Goal: Task Accomplishment & Management: Complete application form

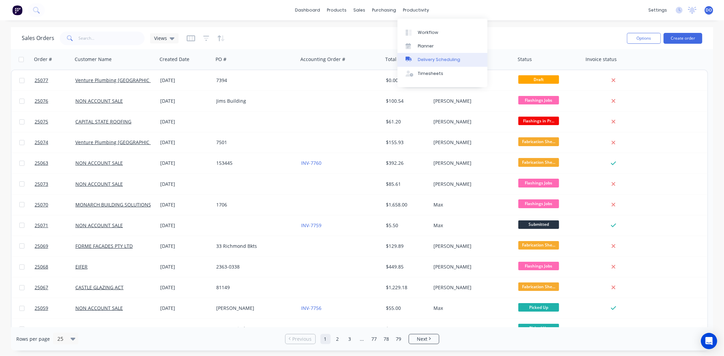
click at [426, 58] on div "Delivery Scheduling" at bounding box center [439, 60] width 42 height 6
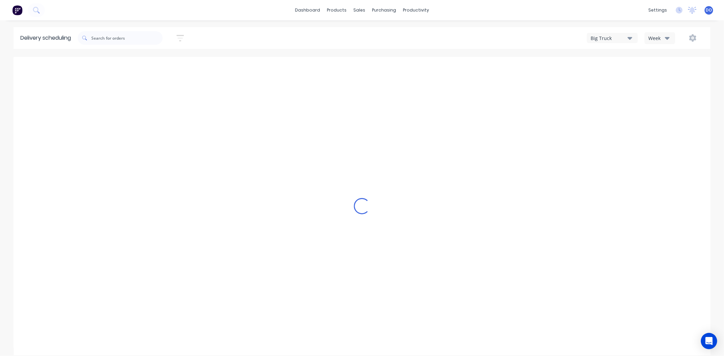
type input "[DATE] - [DATE]"
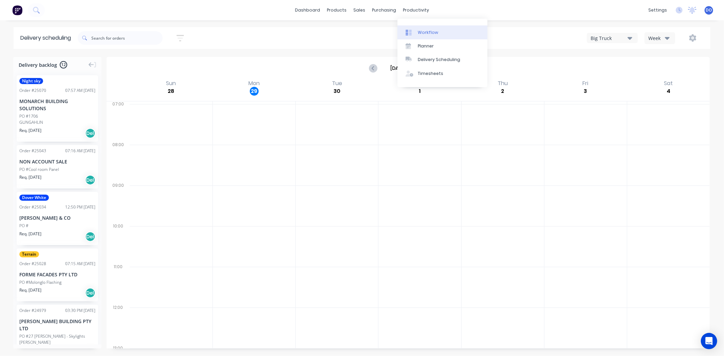
click at [423, 28] on link "Workflow" at bounding box center [442, 32] width 90 height 14
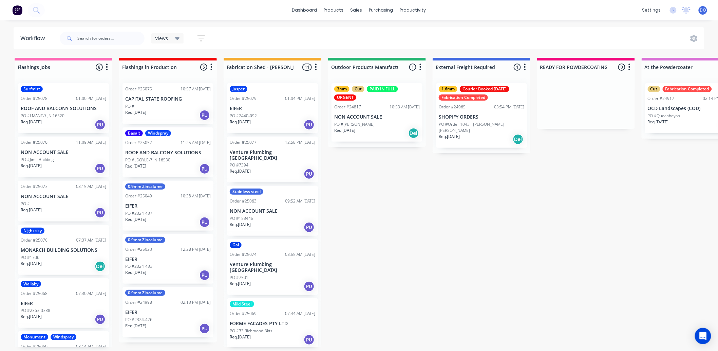
click at [660, 99] on div "Order #24917" at bounding box center [661, 98] width 27 height 6
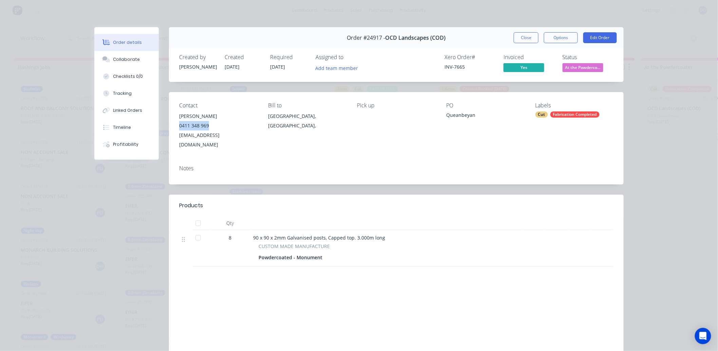
drag, startPoint x: 218, startPoint y: 124, endPoint x: 176, endPoint y: 127, distance: 41.5
click at [179, 127] on div "0411 348 969" at bounding box center [218, 126] width 78 height 10
click at [530, 33] on button "Close" at bounding box center [526, 37] width 25 height 11
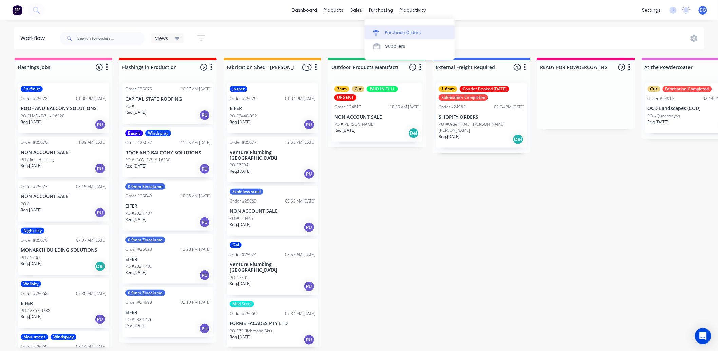
click at [388, 34] on div "Purchase Orders" at bounding box center [403, 33] width 36 height 6
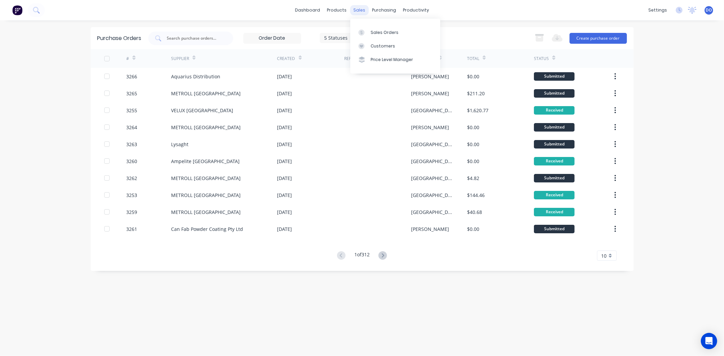
click at [365, 11] on div "sales" at bounding box center [359, 10] width 19 height 10
click at [367, 26] on link "Sales Orders" at bounding box center [395, 32] width 90 height 14
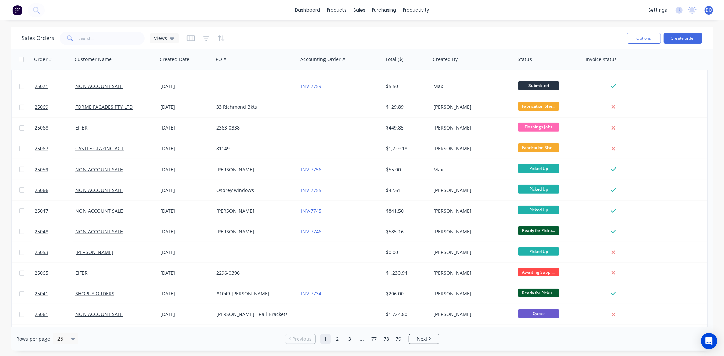
scroll to position [226, 0]
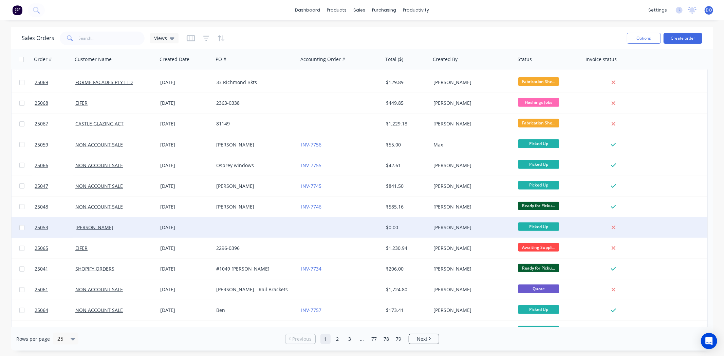
click at [513, 231] on div "[PERSON_NAME]" at bounding box center [473, 228] width 85 height 20
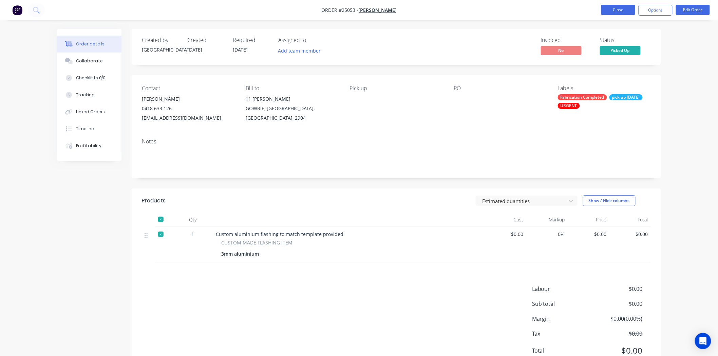
click at [617, 12] on button "Close" at bounding box center [618, 10] width 34 height 10
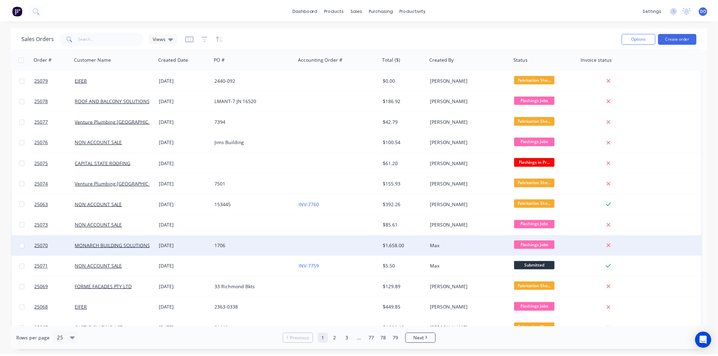
scroll to position [38, 0]
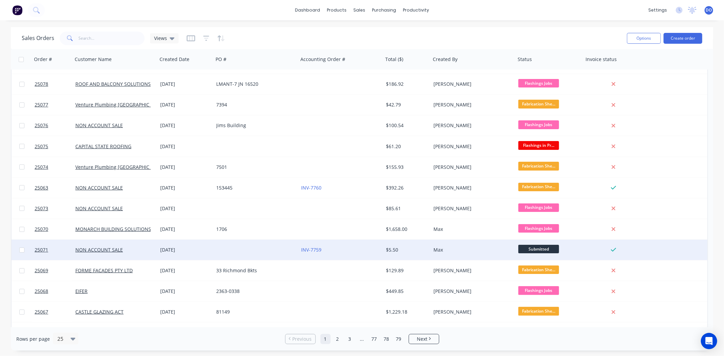
click at [480, 256] on div "Max" at bounding box center [473, 250] width 85 height 20
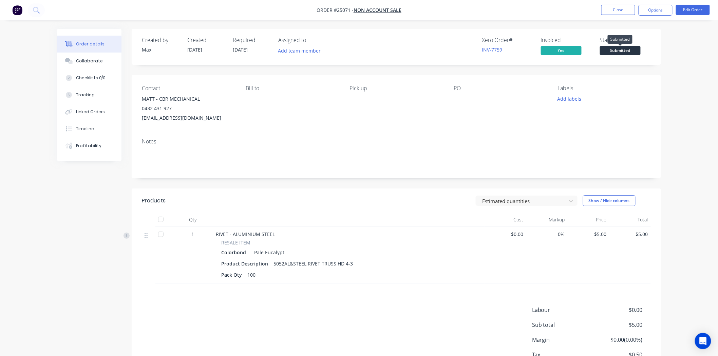
click at [609, 51] on span "Submitted" at bounding box center [620, 50] width 41 height 8
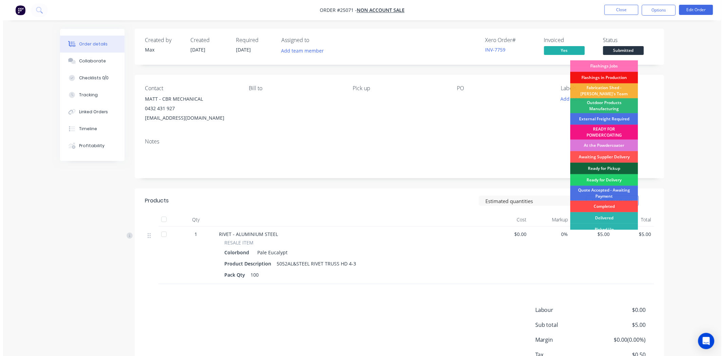
scroll to position [5, 0]
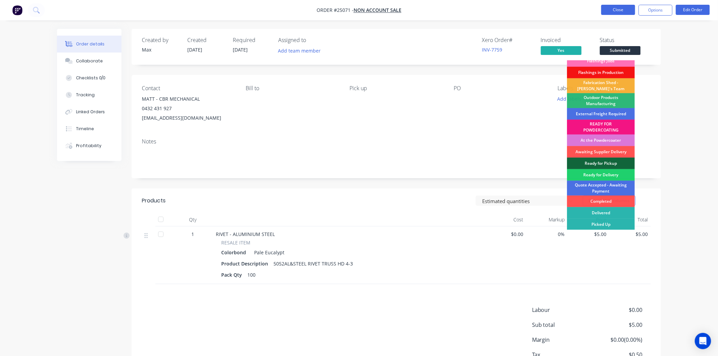
click at [606, 10] on button "Close" at bounding box center [618, 10] width 34 height 10
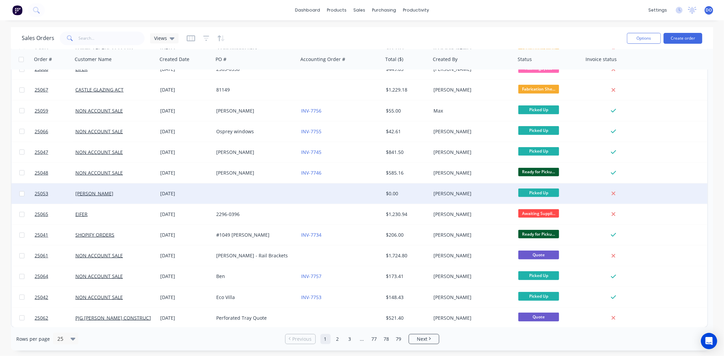
scroll to position [260, 0]
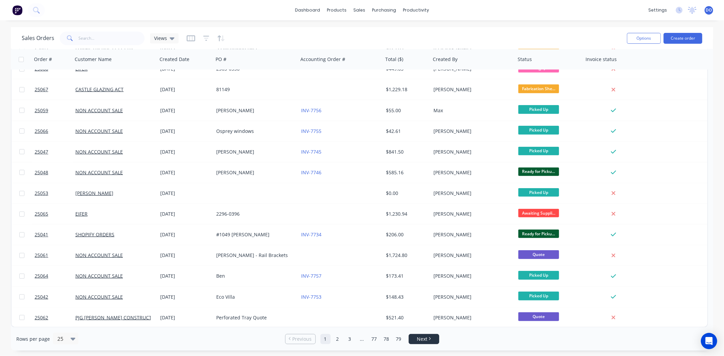
click at [439, 341] on link "Next" at bounding box center [424, 339] width 30 height 7
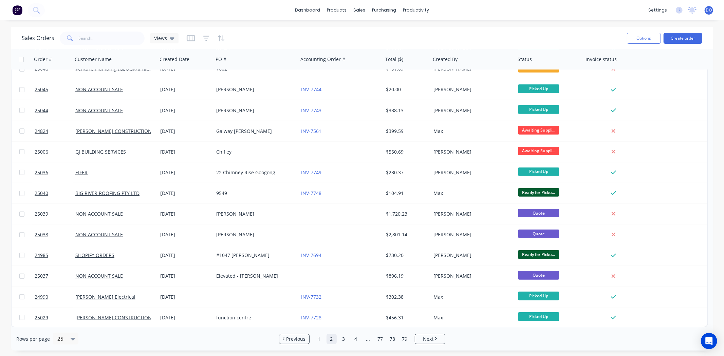
drag, startPoint x: 426, startPoint y: 335, endPoint x: 425, endPoint y: 331, distance: 4.3
click at [425, 334] on li "Next" at bounding box center [430, 339] width 31 height 10
click at [433, 338] on span "Next" at bounding box center [428, 339] width 11 height 7
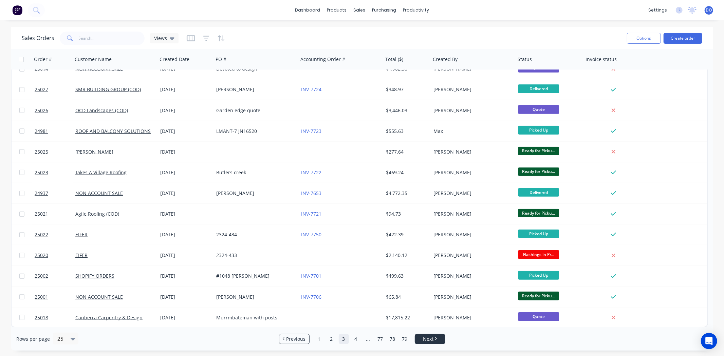
click at [425, 336] on span "Next" at bounding box center [428, 339] width 11 height 7
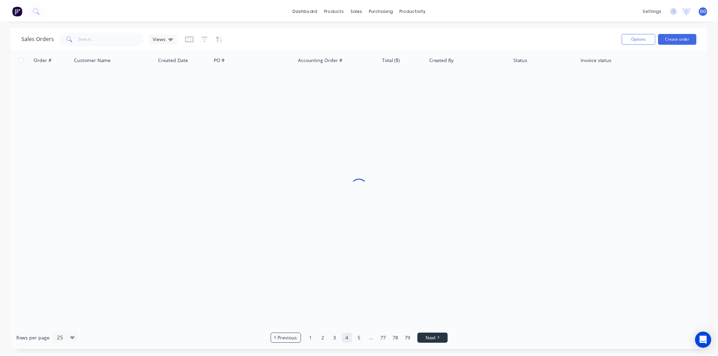
scroll to position [0, 0]
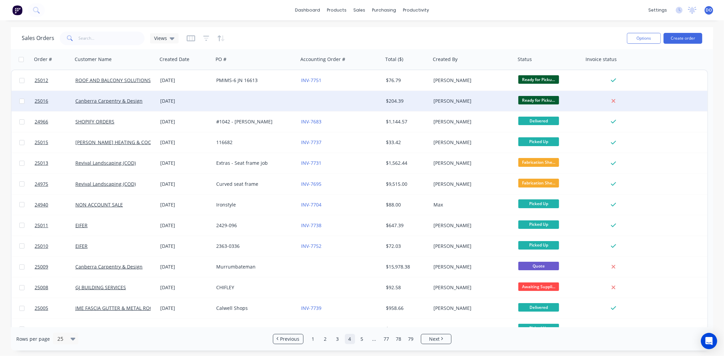
click at [373, 100] on div at bounding box center [340, 101] width 85 height 20
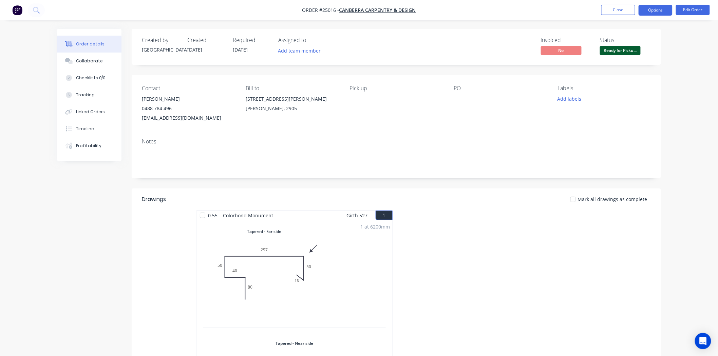
click at [650, 13] on button "Options" at bounding box center [656, 10] width 34 height 11
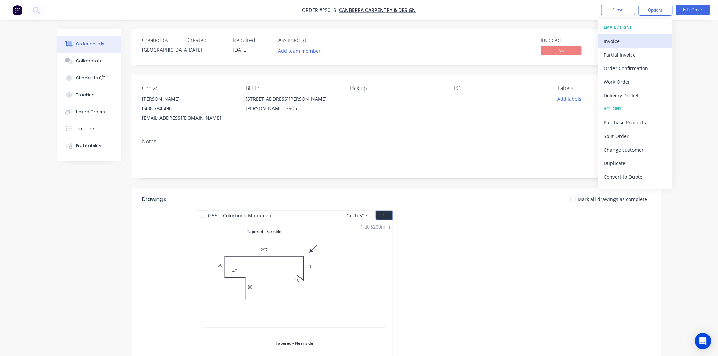
click at [628, 39] on div "Invoice" at bounding box center [635, 41] width 62 height 10
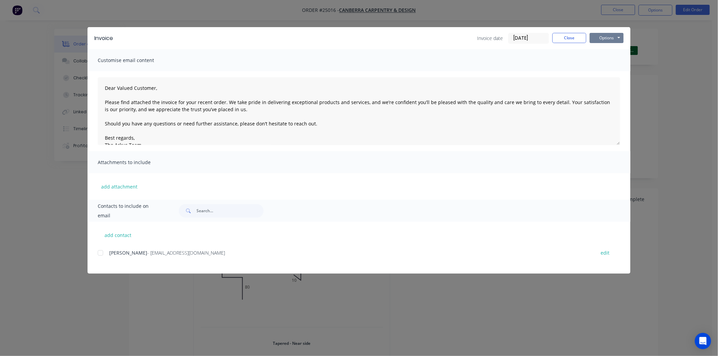
click at [622, 38] on button "Options" at bounding box center [607, 38] width 34 height 10
click at [615, 56] on button "Print" at bounding box center [611, 61] width 43 height 11
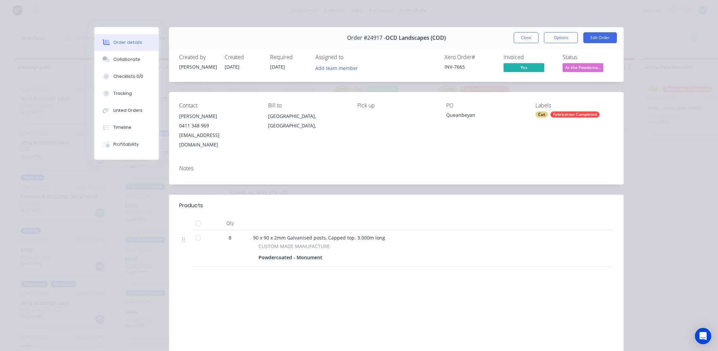
scroll to position [0, 336]
click at [518, 40] on button "Close" at bounding box center [526, 37] width 25 height 11
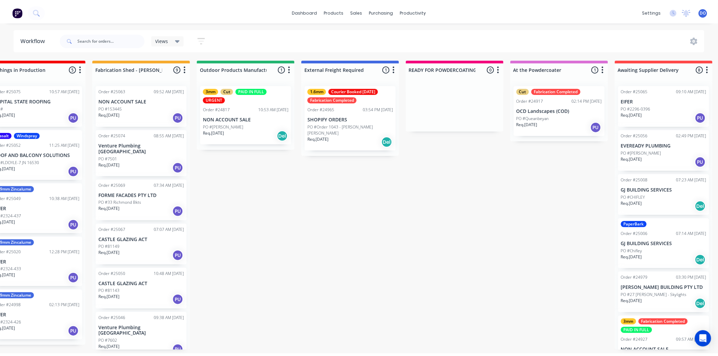
scroll to position [0, 0]
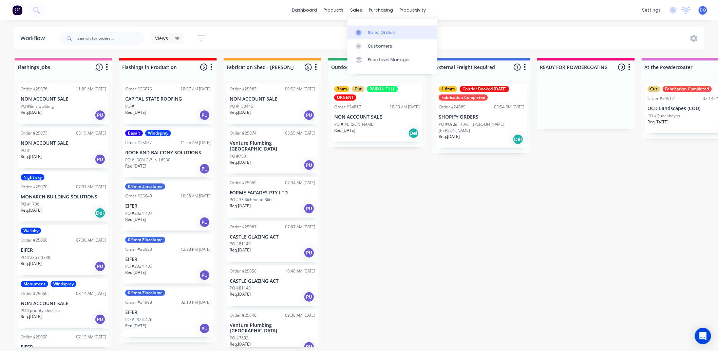
click at [368, 33] on div "Sales Orders" at bounding box center [382, 33] width 28 height 6
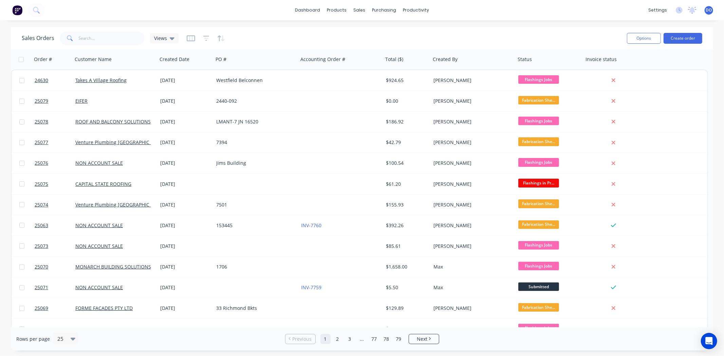
click at [680, 26] on div "dashboard products sales purchasing productivity dashboard products Product Cat…" at bounding box center [362, 178] width 724 height 356
click at [678, 37] on button "Create order" at bounding box center [683, 38] width 39 height 11
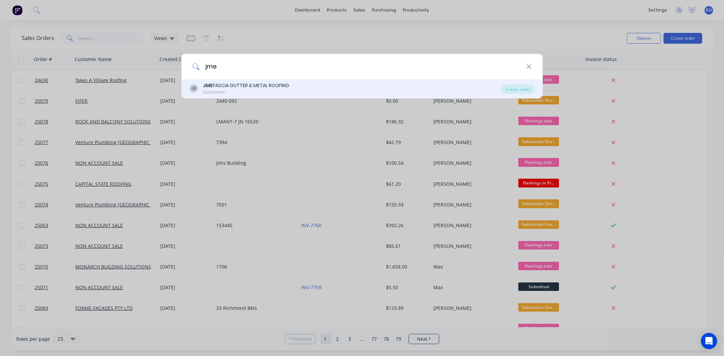
type input "jme"
click at [280, 90] on div "Customer" at bounding box center [246, 92] width 86 height 6
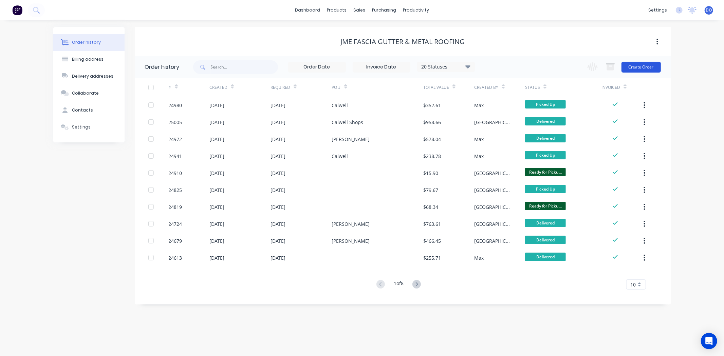
click at [642, 72] on button "Create Order" at bounding box center [640, 67] width 39 height 11
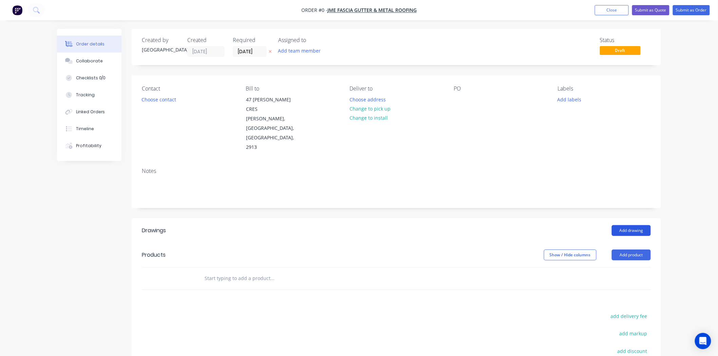
click at [646, 225] on button "Add drawing" at bounding box center [631, 230] width 39 height 11
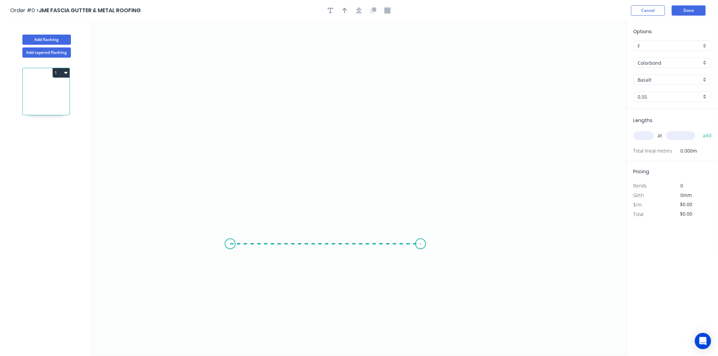
drag, startPoint x: 230, startPoint y: 244, endPoint x: 421, endPoint y: 246, distance: 190.8
click at [421, 246] on icon "0" at bounding box center [359, 188] width 535 height 335
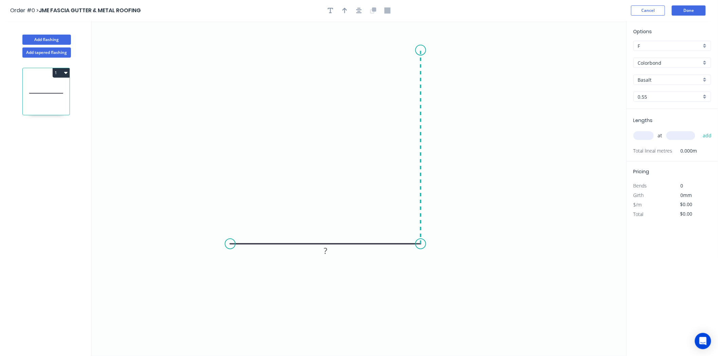
click at [414, 50] on icon "0 ?" at bounding box center [359, 188] width 535 height 335
click at [336, 254] on rect at bounding box center [326, 251] width 22 height 14
click at [329, 253] on rect at bounding box center [326, 252] width 14 height 10
click at [429, 141] on tspan "?" at bounding box center [430, 143] width 3 height 11
click at [433, 148] on rect at bounding box center [431, 144] width 14 height 10
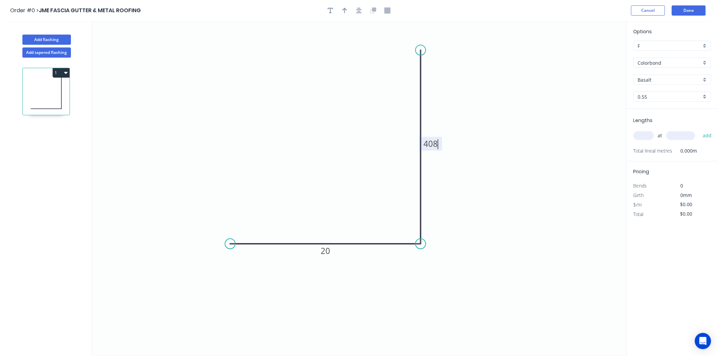
click at [643, 134] on input "text" at bounding box center [644, 135] width 20 height 9
type input "$15.77"
type input "4"
click at [676, 137] on input "text" at bounding box center [681, 135] width 29 height 9
type input "1000"
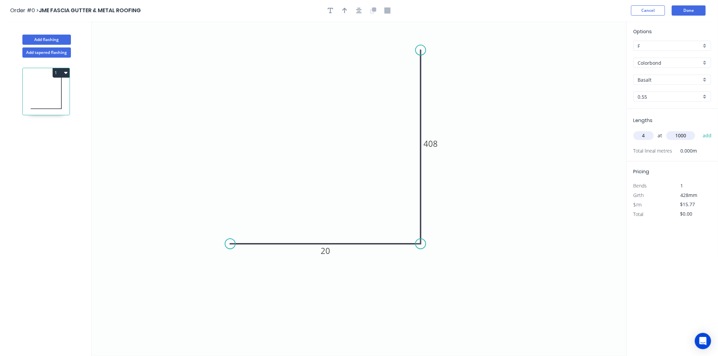
click at [700, 130] on button "add" at bounding box center [708, 136] width 16 height 12
type input "$75.70"
click at [687, 79] on input "Basalt" at bounding box center [669, 79] width 63 height 7
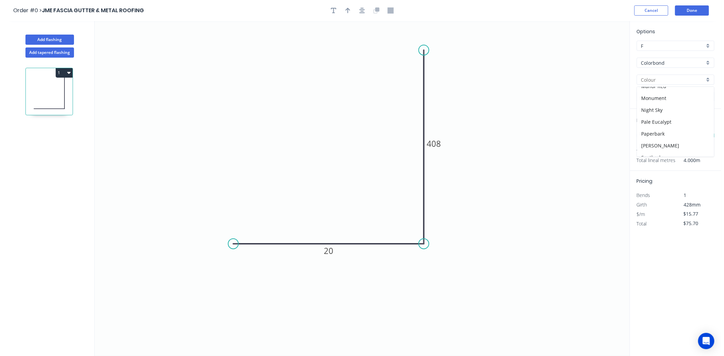
scroll to position [151, 0]
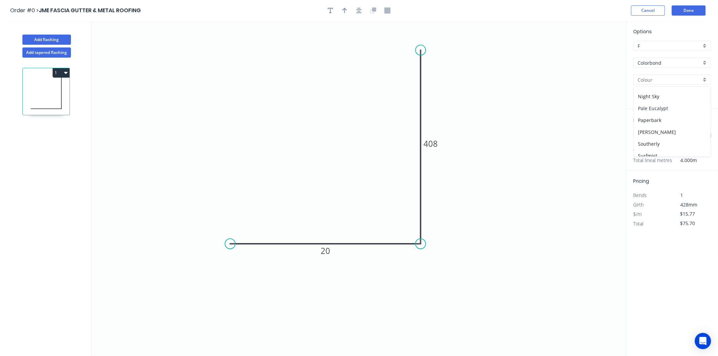
click at [668, 103] on div "Pale Eucalypt" at bounding box center [672, 109] width 77 height 12
type input "Pale Eucalypt"
click at [342, 12] on icon "button" at bounding box center [344, 10] width 5 height 6
drag, startPoint x: 592, startPoint y: 54, endPoint x: 295, endPoint y: 134, distance: 308.4
click at [295, 134] on icon at bounding box center [289, 129] width 20 height 20
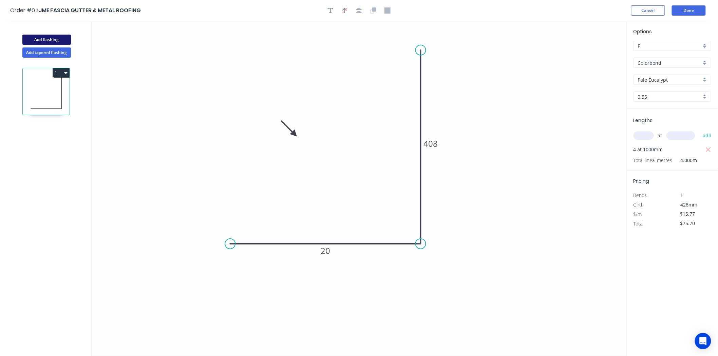
click at [58, 36] on button "Add flashing" at bounding box center [46, 40] width 49 height 10
type input "$0.00"
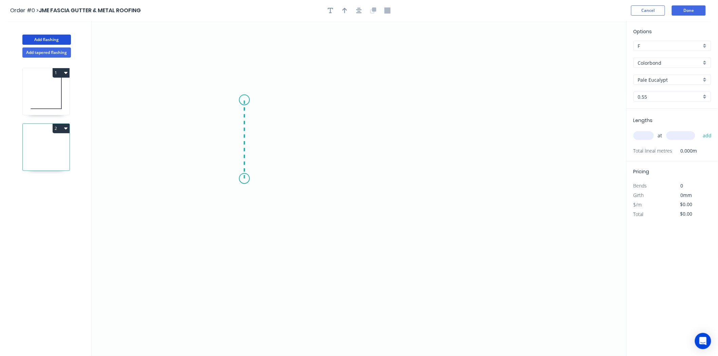
drag, startPoint x: 244, startPoint y: 179, endPoint x: 241, endPoint y: 100, distance: 78.8
click at [241, 100] on icon "0" at bounding box center [359, 188] width 535 height 335
click at [444, 104] on icon "0 ?" at bounding box center [359, 188] width 535 height 335
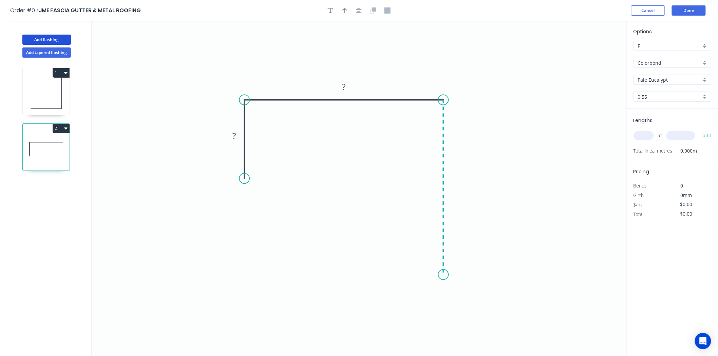
click at [434, 275] on icon "0 ? ?" at bounding box center [359, 188] width 535 height 335
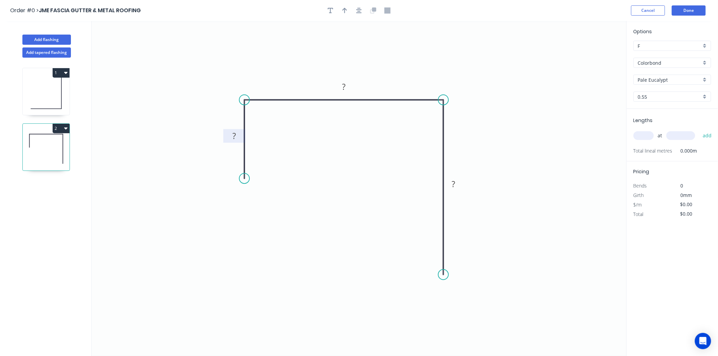
click at [239, 135] on rect at bounding box center [234, 137] width 14 height 10
click at [349, 14] on div at bounding box center [358, 10] width 71 height 10
type input "$15.77"
click at [348, 9] on button "button" at bounding box center [345, 10] width 10 height 10
click at [593, 52] on icon at bounding box center [593, 47] width 6 height 22
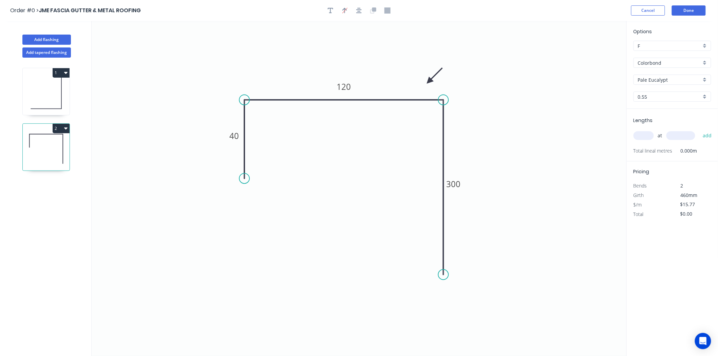
drag, startPoint x: 593, startPoint y: 52, endPoint x: 429, endPoint y: 81, distance: 166.6
click at [429, 81] on icon at bounding box center [435, 76] width 20 height 20
click at [641, 133] on input "text" at bounding box center [644, 135] width 20 height 9
type input "4"
type input "1500"
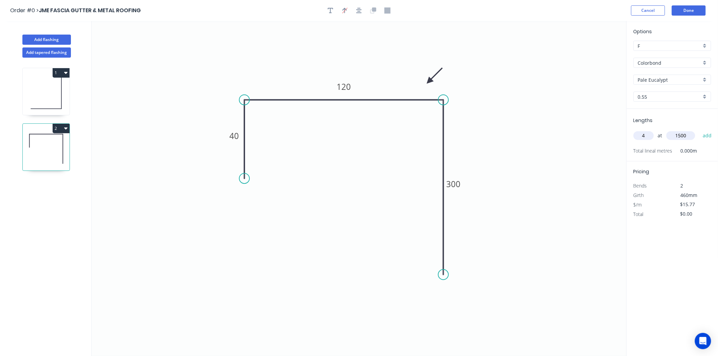
click at [700, 130] on button "add" at bounding box center [708, 136] width 16 height 12
click at [57, 129] on button "2" at bounding box center [61, 129] width 17 height 10
click at [55, 146] on div "Duplicate" at bounding box center [37, 146] width 52 height 10
type input "$0.00"
click at [347, 88] on tspan "120" at bounding box center [344, 86] width 14 height 11
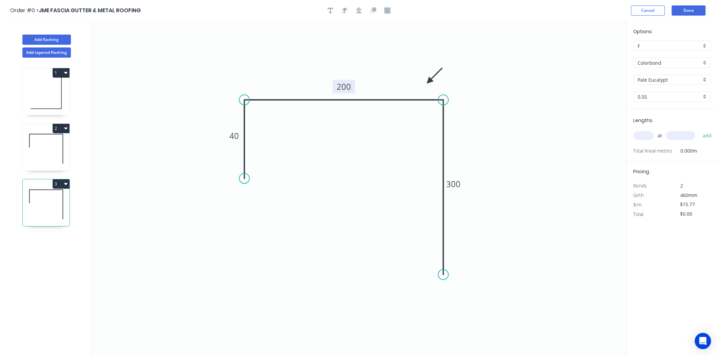
click at [643, 135] on input "text" at bounding box center [644, 135] width 20 height 9
type input "$18.58"
type input "4"
click at [681, 132] on input "text" at bounding box center [681, 135] width 29 height 9
type input "1500"
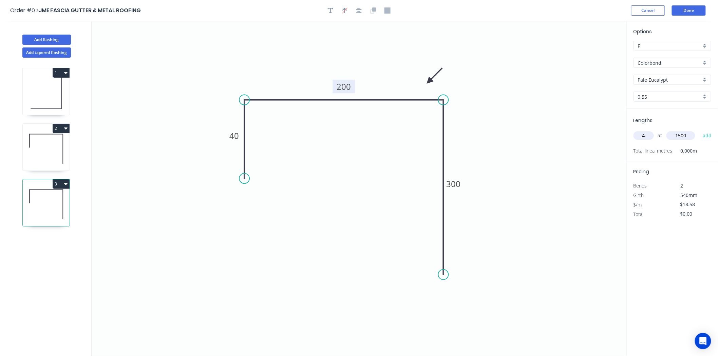
click at [700, 130] on button "add" at bounding box center [708, 136] width 16 height 12
type input "$111.48"
click at [48, 33] on div "Add flashing" at bounding box center [46, 34] width 89 height 20
click at [48, 39] on button "Add flashing" at bounding box center [46, 40] width 49 height 10
type input "$0.00"
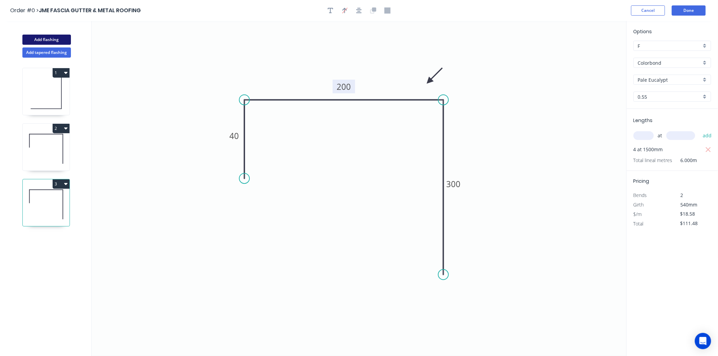
type input "$0.00"
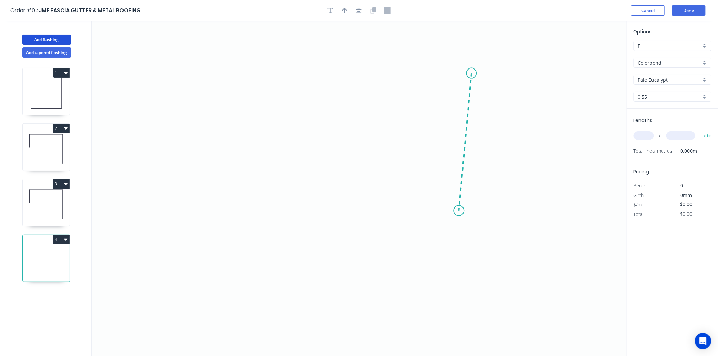
drag, startPoint x: 472, startPoint y: 73, endPoint x: 459, endPoint y: 211, distance: 138.4
click at [459, 211] on icon "0" at bounding box center [359, 188] width 535 height 335
click at [278, 203] on icon "0 ?" at bounding box center [359, 188] width 535 height 335
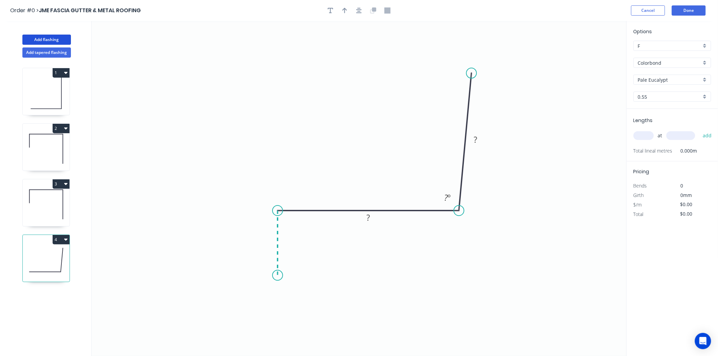
click at [278, 276] on icon "0 ? ? ? º" at bounding box center [359, 188] width 535 height 335
drag, startPoint x: 475, startPoint y: 70, endPoint x: 460, endPoint y: 70, distance: 14.9
click at [460, 70] on circle at bounding box center [459, 70] width 10 height 10
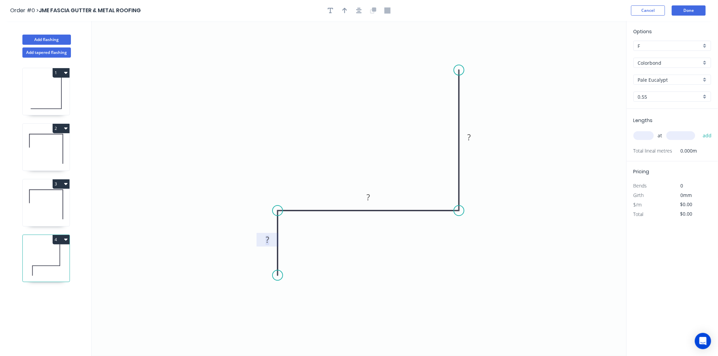
click at [268, 238] on tspan "?" at bounding box center [267, 240] width 3 height 11
click at [574, 255] on icon "0 40 300 400" at bounding box center [359, 188] width 535 height 335
type input "$23.39"
click at [646, 132] on input "text" at bounding box center [644, 135] width 20 height 9
type input "2"
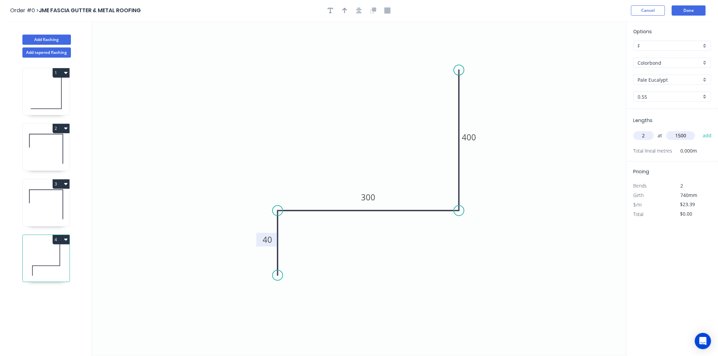
type input "1500"
click at [700, 130] on button "add" at bounding box center [708, 136] width 16 height 12
click at [345, 7] on icon "button" at bounding box center [344, 10] width 5 height 6
drag, startPoint x: 591, startPoint y: 54, endPoint x: 352, endPoint y: 148, distance: 256.8
click at [352, 148] on icon at bounding box center [347, 143] width 20 height 20
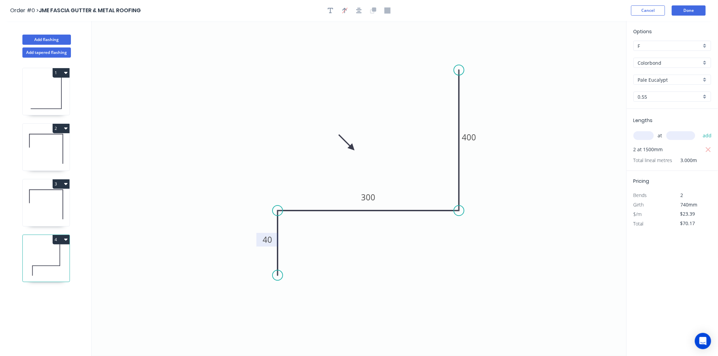
click at [58, 238] on button "4" at bounding box center [61, 240] width 17 height 10
click at [48, 253] on div "Duplicate" at bounding box center [37, 257] width 52 height 10
type input "$0.00"
click at [366, 201] on tspan "300" at bounding box center [368, 197] width 14 height 11
type input "$21.08"
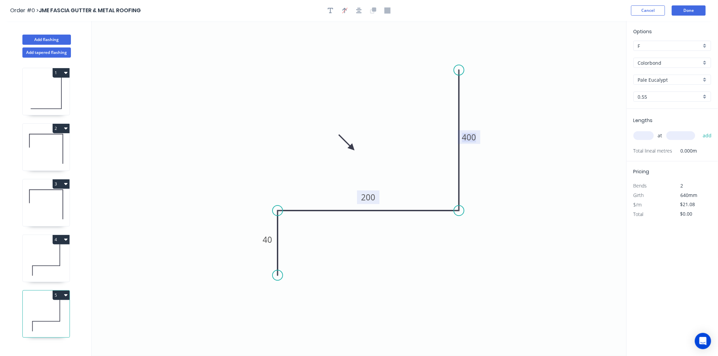
click at [644, 134] on input "text" at bounding box center [644, 135] width 20 height 9
type input "2"
type input "1500"
click at [700, 130] on button "add" at bounding box center [708, 136] width 16 height 12
type input "$63.24"
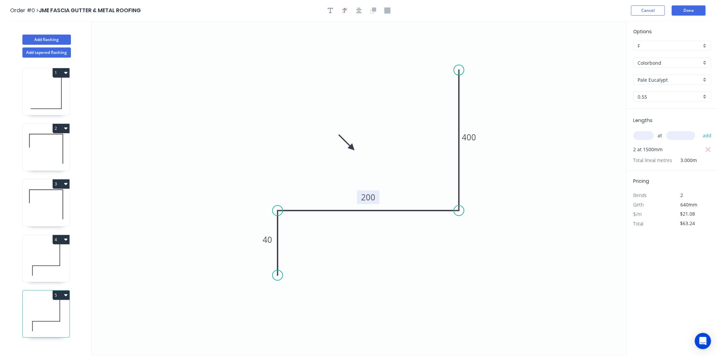
click at [35, 257] on icon at bounding box center [46, 260] width 47 height 43
type input "$23.39"
type input "$70.17"
click at [44, 82] on icon at bounding box center [46, 93] width 47 height 43
type input "$15.77"
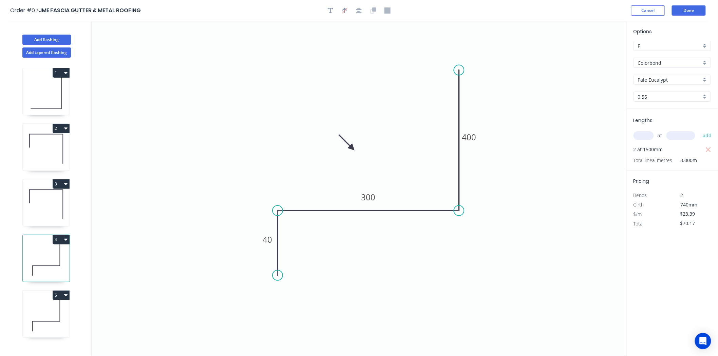
type input "$75.70"
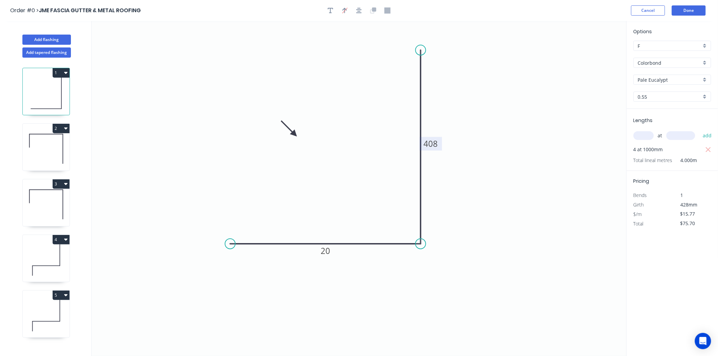
click at [439, 147] on rect at bounding box center [431, 144] width 22 height 14
click at [437, 144] on tspan "408" at bounding box center [431, 143] width 14 height 11
click at [472, 170] on icon "0 20 400" at bounding box center [359, 188] width 535 height 335
click at [439, 147] on rect at bounding box center [431, 144] width 22 height 14
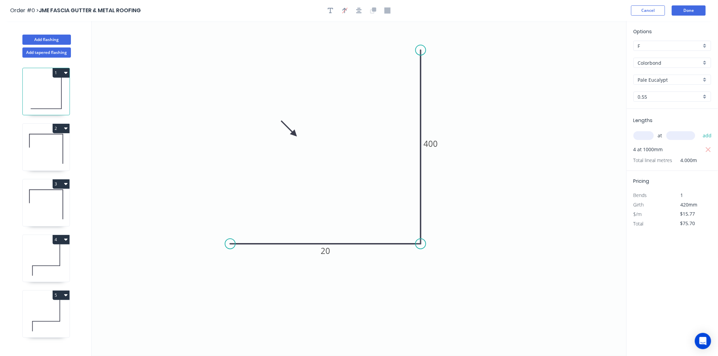
click at [436, 143] on tspan "400" at bounding box center [431, 143] width 14 height 11
click at [550, 177] on icon "0 20 408" at bounding box center [359, 188] width 535 height 335
click at [691, 7] on button "Done" at bounding box center [689, 10] width 34 height 10
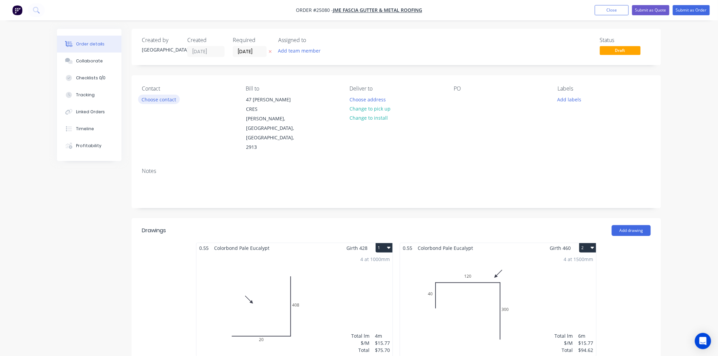
click at [165, 98] on button "Choose contact" at bounding box center [159, 99] width 42 height 9
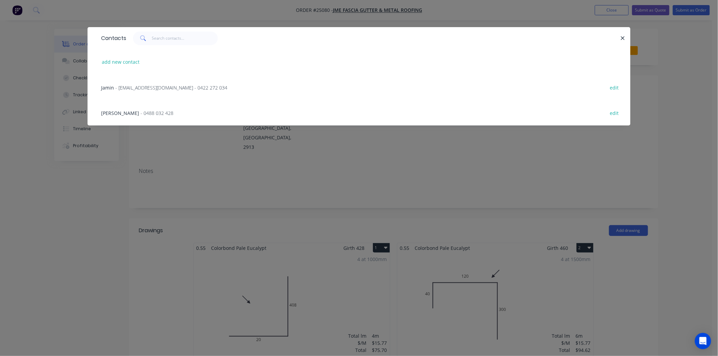
click at [166, 89] on span "- jmefasciagutter@gmail.com - 0422 272 034" at bounding box center [171, 88] width 112 height 6
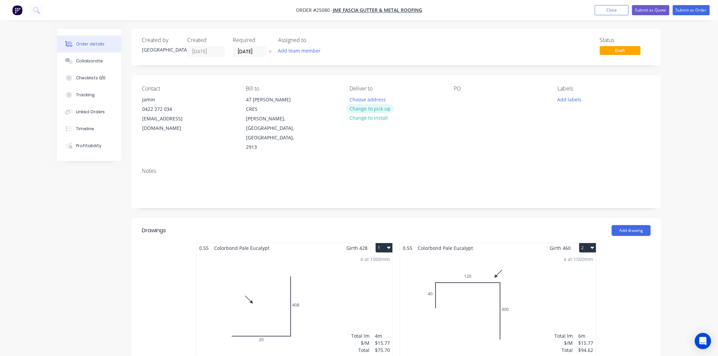
click at [349, 111] on button "Change to pick up" at bounding box center [370, 108] width 48 height 9
click at [568, 100] on button "Add labels" at bounding box center [569, 99] width 31 height 9
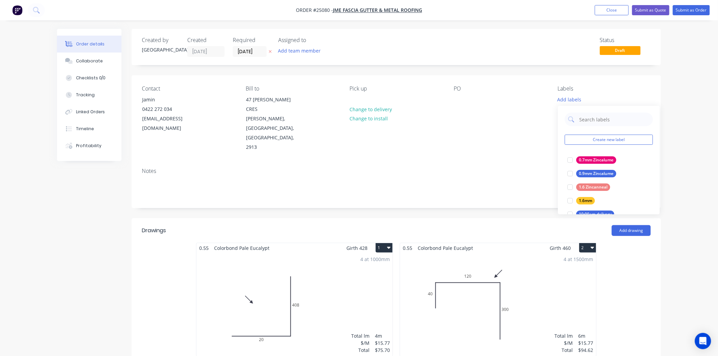
click at [581, 111] on div "Create new label 0.7mm Zincalume edit 0.9mm Zincalume edit 1.6 Zincanneal edit …" at bounding box center [609, 160] width 102 height 109
click at [584, 118] on input "text" at bounding box center [614, 120] width 71 height 14
type input "pale"
drag, startPoint x: 585, startPoint y: 163, endPoint x: 588, endPoint y: 156, distance: 7.3
click at [586, 161] on div "Pale eucalypt" at bounding box center [591, 159] width 31 height 7
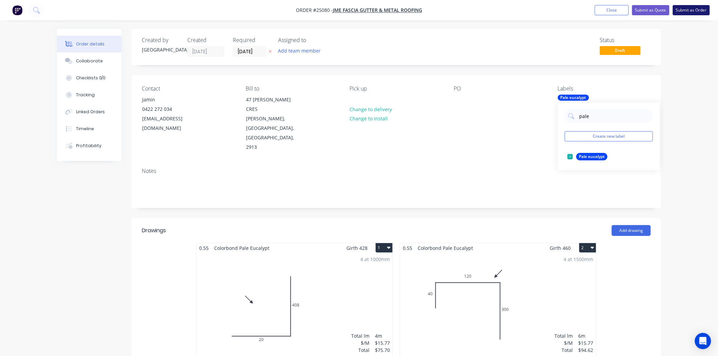
click at [689, 15] on button "Submit as Order" at bounding box center [691, 10] width 37 height 10
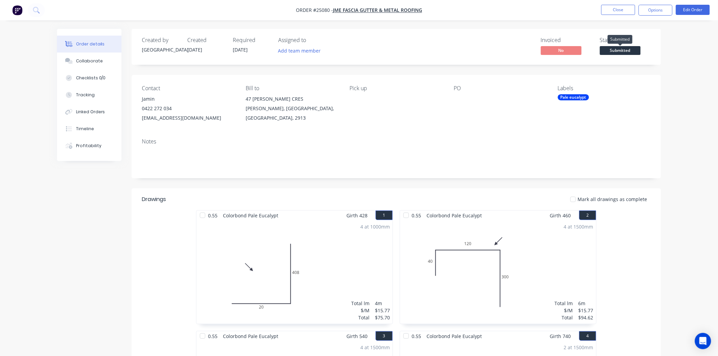
click at [627, 49] on span "Submitted" at bounding box center [620, 50] width 41 height 8
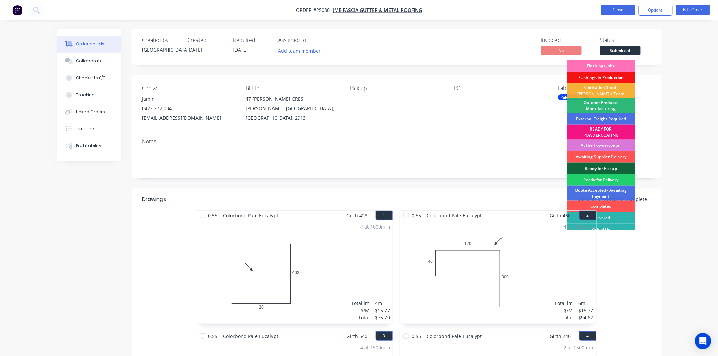
click at [625, 7] on button "Close" at bounding box center [618, 10] width 34 height 10
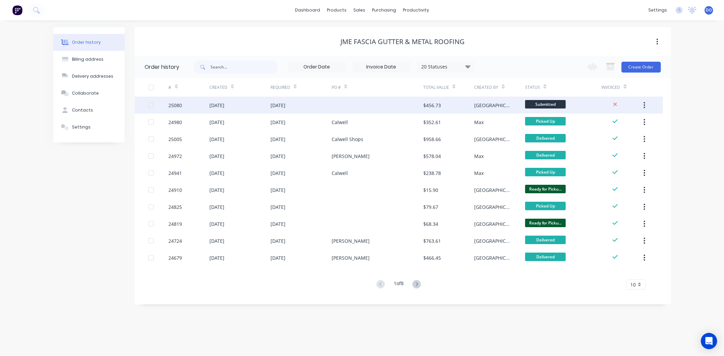
click at [413, 110] on div at bounding box center [378, 105] width 92 height 17
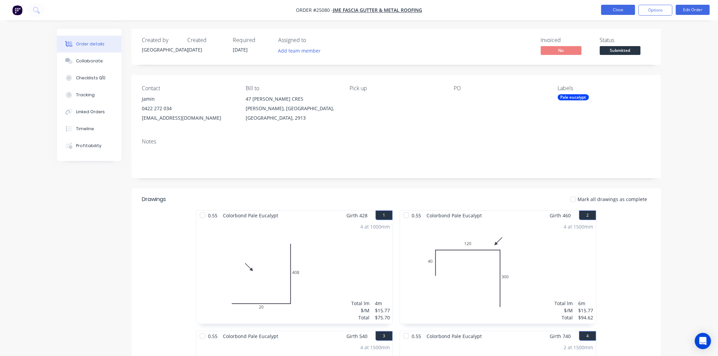
click at [618, 9] on button "Close" at bounding box center [618, 10] width 34 height 10
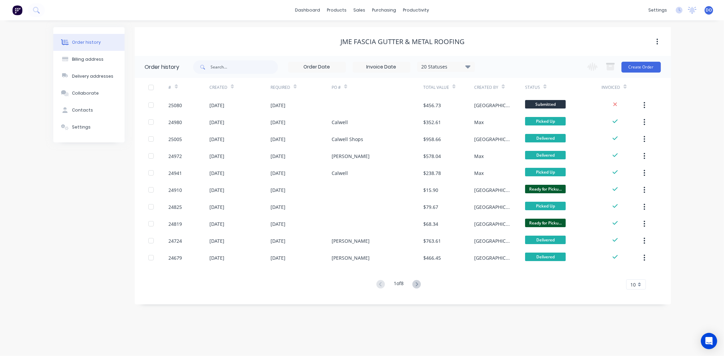
click at [473, 301] on div "Order history 20 Statuses Invoice Status Invoiced Not Invoiced Partial Order St…" at bounding box center [403, 180] width 536 height 249
click at [366, 27] on link "Sales Orders" at bounding box center [395, 32] width 90 height 14
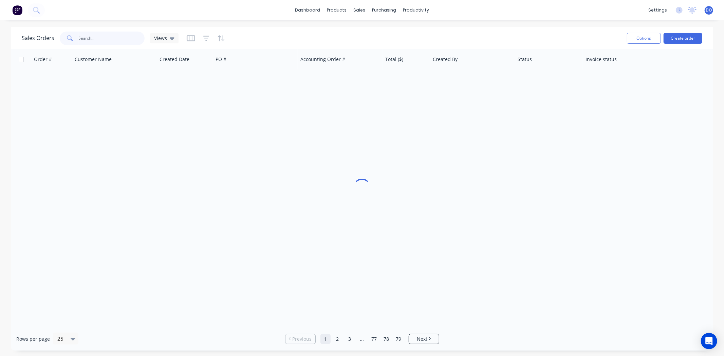
click at [143, 35] on input "text" at bounding box center [112, 39] width 66 height 14
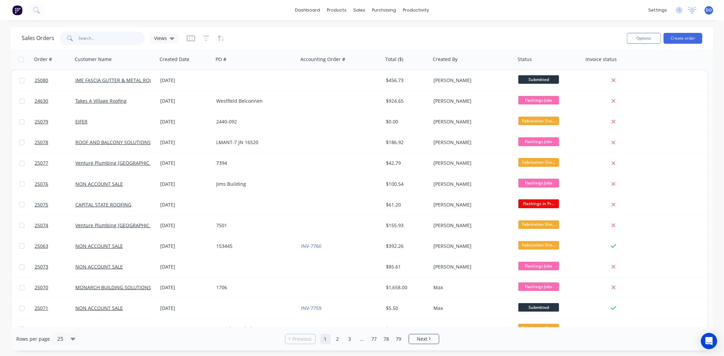
click at [120, 44] on input "text" at bounding box center [112, 39] width 66 height 14
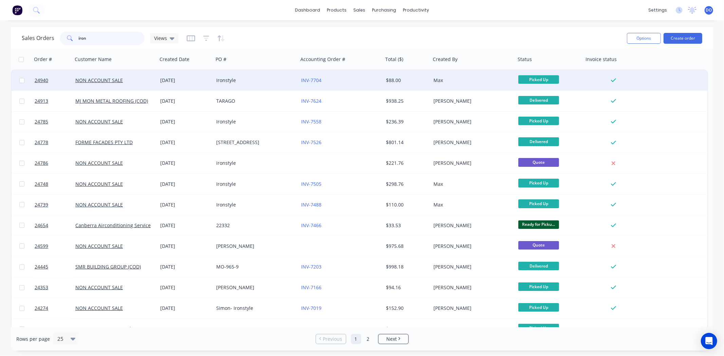
type input "iron"
click at [266, 83] on div "Ironstyle" at bounding box center [255, 80] width 85 height 20
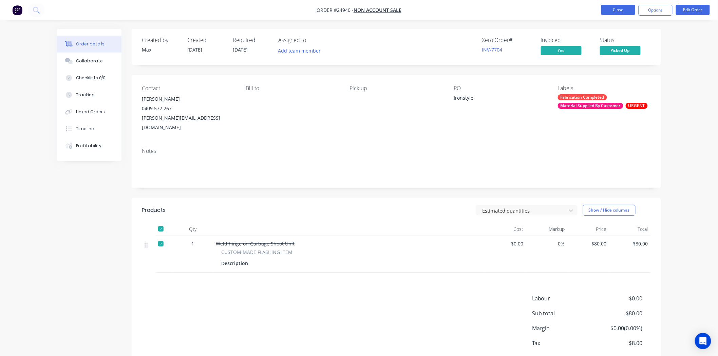
click at [628, 6] on button "Close" at bounding box center [618, 10] width 34 height 10
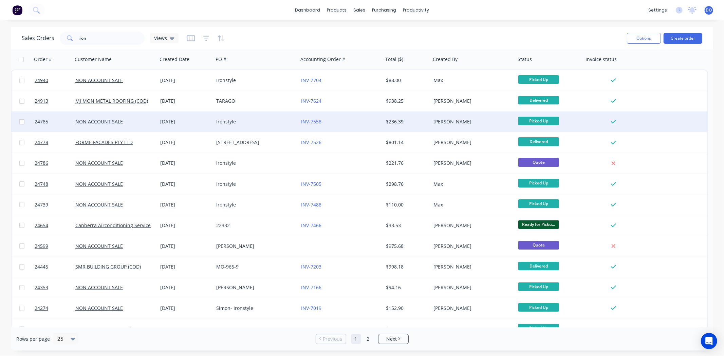
click at [346, 125] on div "INV-7558" at bounding box center [338, 121] width 75 height 7
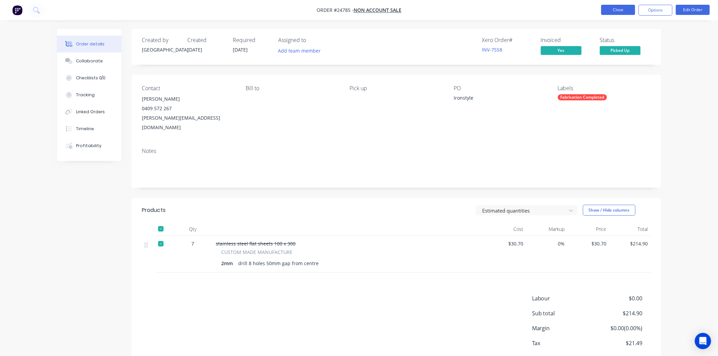
click at [607, 8] on button "Close" at bounding box center [618, 10] width 34 height 10
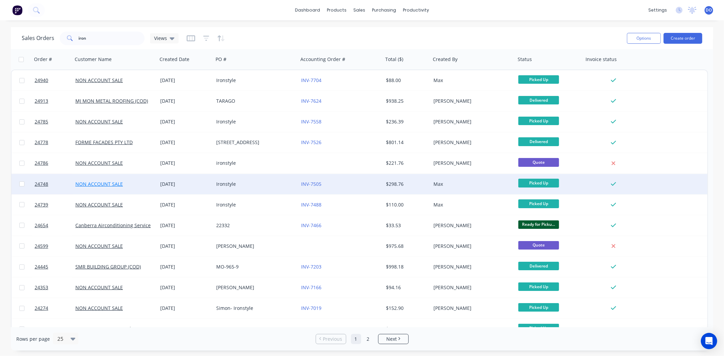
click at [94, 185] on link "NON ACCOUNT SALE" at bounding box center [99, 184] width 48 height 6
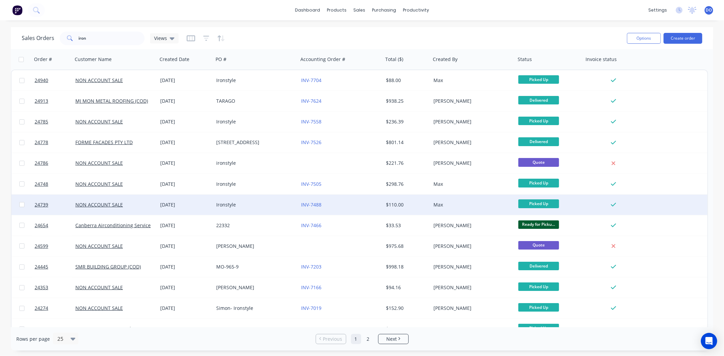
click at [248, 207] on div "Ironstyle" at bounding box center [253, 205] width 75 height 7
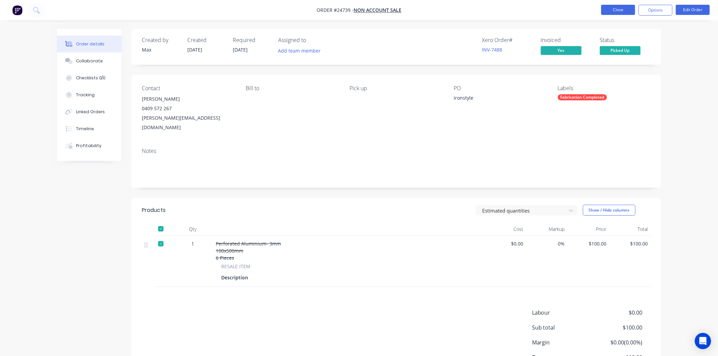
click at [607, 7] on button "Close" at bounding box center [618, 10] width 34 height 10
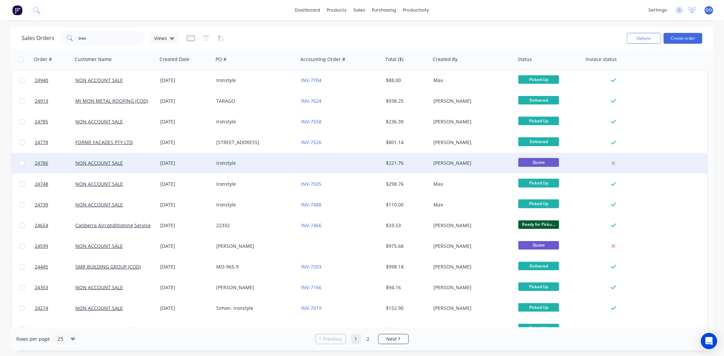
click at [327, 158] on div at bounding box center [340, 163] width 85 height 20
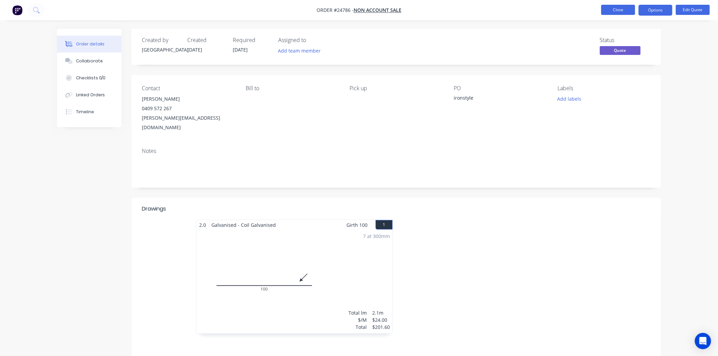
click at [610, 11] on button "Close" at bounding box center [618, 10] width 34 height 10
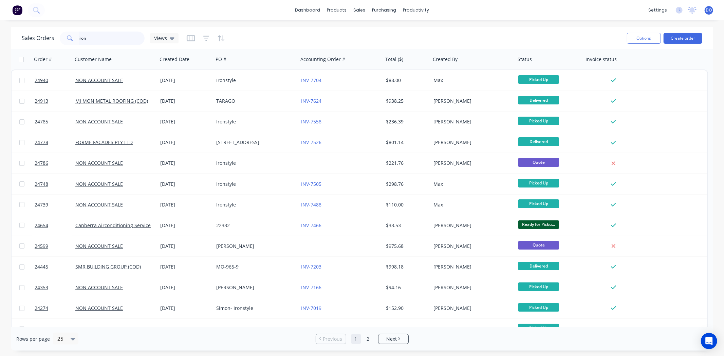
click at [105, 41] on input "iron" at bounding box center [112, 39] width 66 height 14
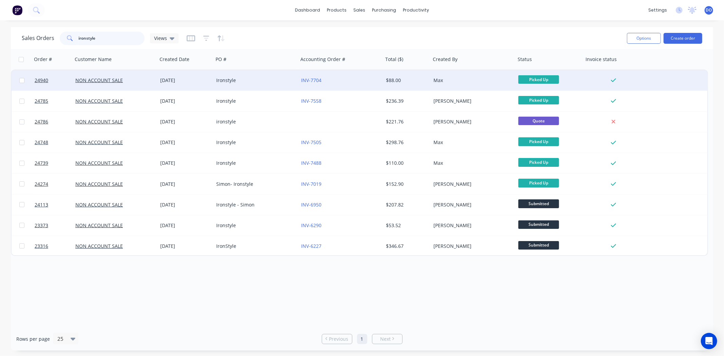
type input "ironstyle"
click at [222, 81] on div "Ironstyle" at bounding box center [253, 80] width 75 height 7
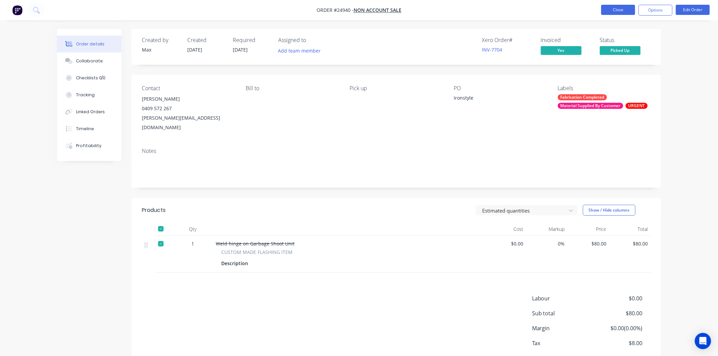
click at [634, 13] on button "Close" at bounding box center [618, 10] width 34 height 10
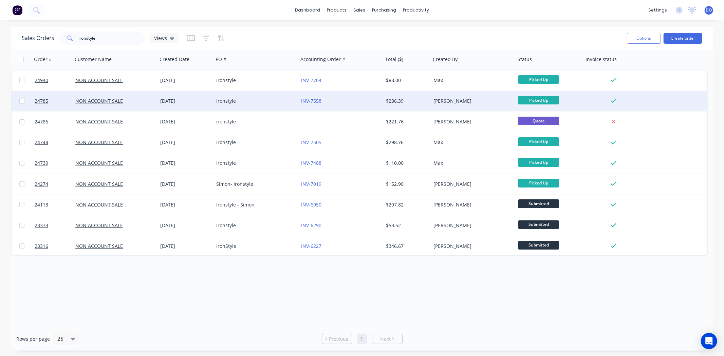
click at [274, 103] on div "Ironstyle" at bounding box center [253, 101] width 75 height 7
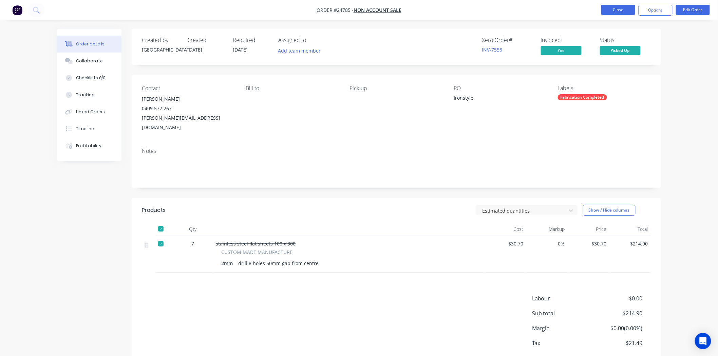
click at [625, 8] on button "Close" at bounding box center [618, 10] width 34 height 10
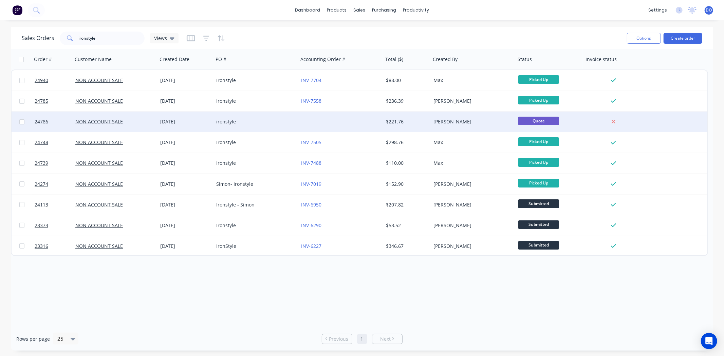
click at [287, 120] on div "ironstyle" at bounding box center [253, 121] width 75 height 7
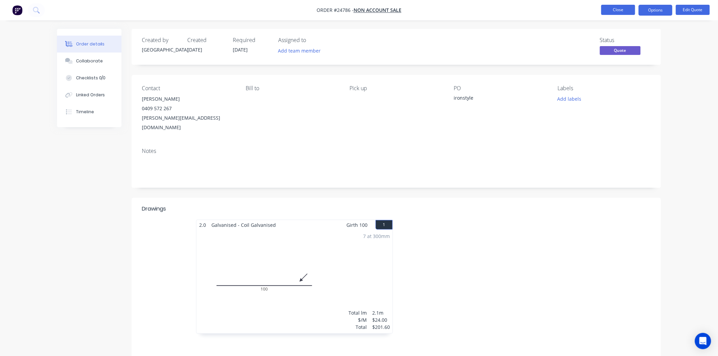
click at [618, 5] on button "Close" at bounding box center [618, 10] width 34 height 10
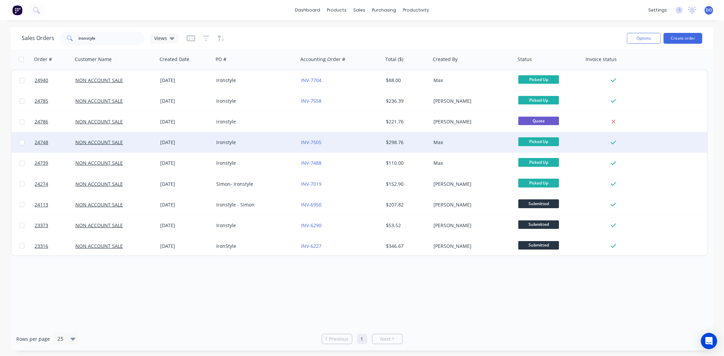
click at [291, 152] on div "Ironstyle" at bounding box center [255, 142] width 85 height 20
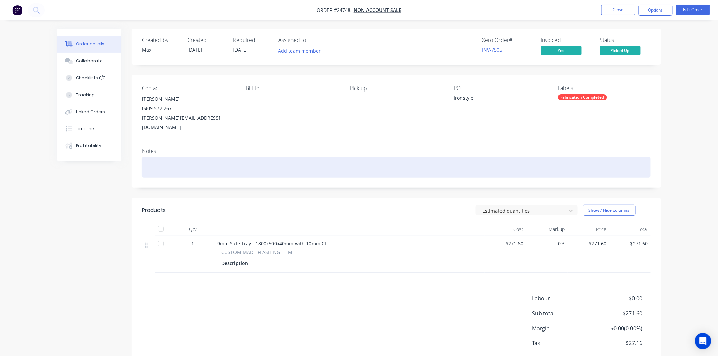
click at [291, 157] on div at bounding box center [396, 167] width 509 height 21
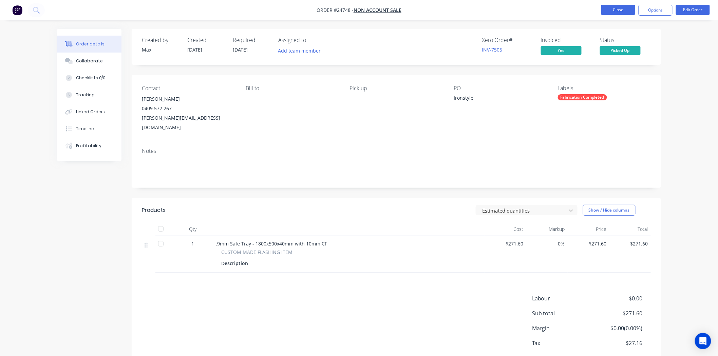
click at [615, 11] on button "Close" at bounding box center [618, 10] width 34 height 10
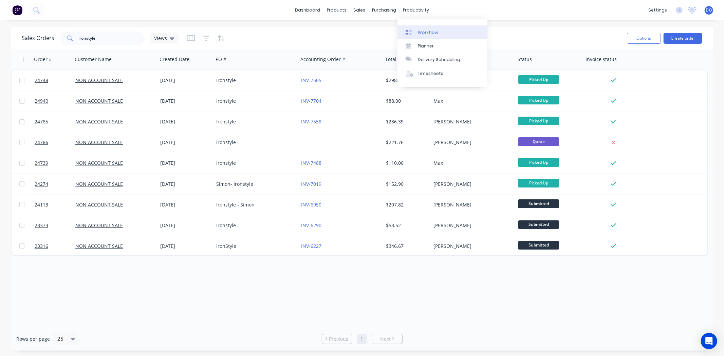
click at [433, 33] on div "Workflow" at bounding box center [428, 33] width 20 height 6
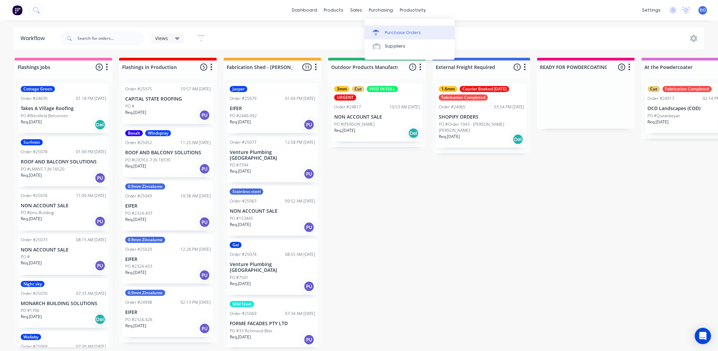
click at [388, 32] on div "Purchase Orders" at bounding box center [403, 33] width 36 height 6
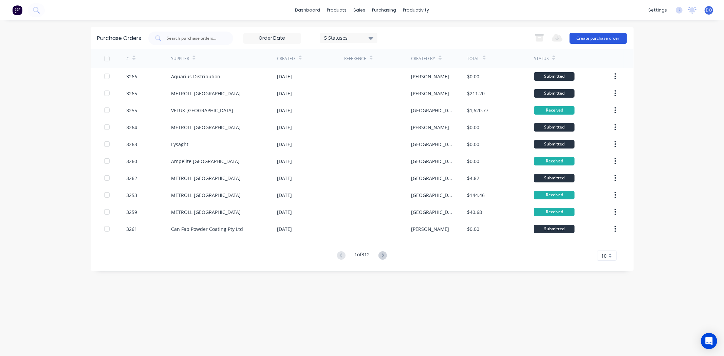
click at [572, 39] on button "Create purchase order" at bounding box center [598, 38] width 57 height 11
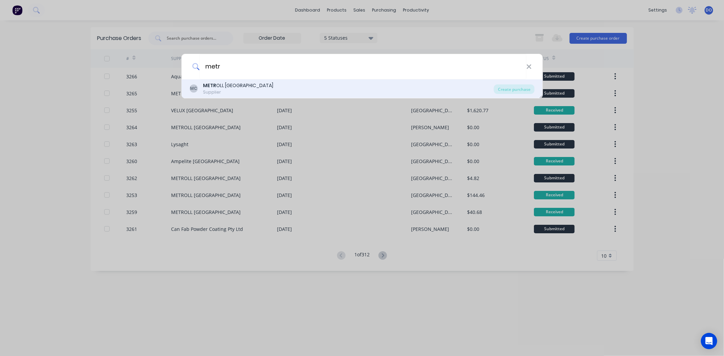
type input "metr"
click at [229, 87] on div "METR OLL CANBERRA" at bounding box center [238, 85] width 70 height 7
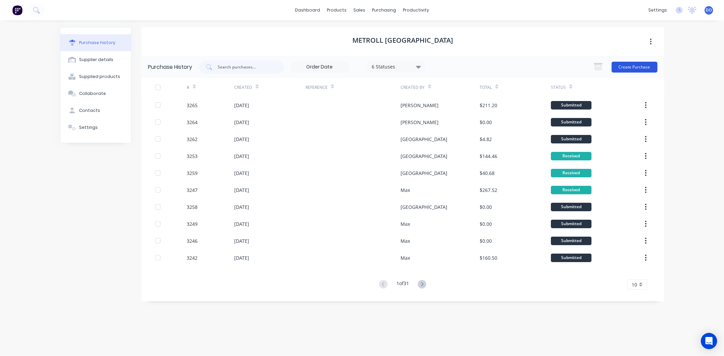
click at [642, 70] on button "Create Purchase" at bounding box center [635, 67] width 46 height 11
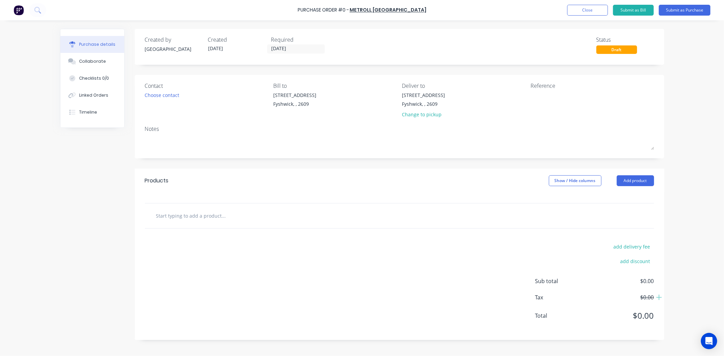
click at [640, 172] on div "Products Show / Hide columns Add product" at bounding box center [399, 181] width 529 height 24
click at [639, 175] on button "Add product" at bounding box center [635, 180] width 37 height 11
click at [622, 197] on div "Product catalogue" at bounding box center [622, 198] width 52 height 10
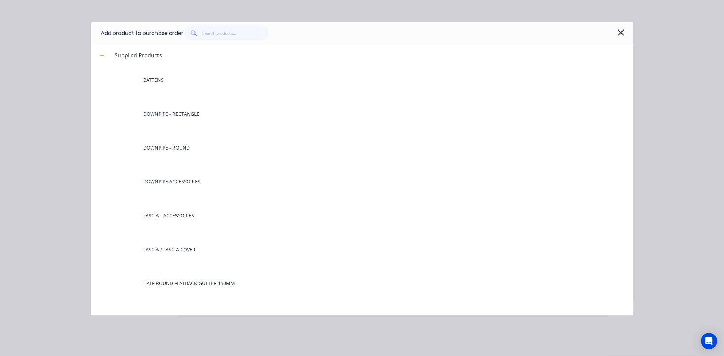
click at [203, 33] on span at bounding box center [193, 33] width 19 height 14
click at [204, 35] on input "text" at bounding box center [235, 33] width 66 height 14
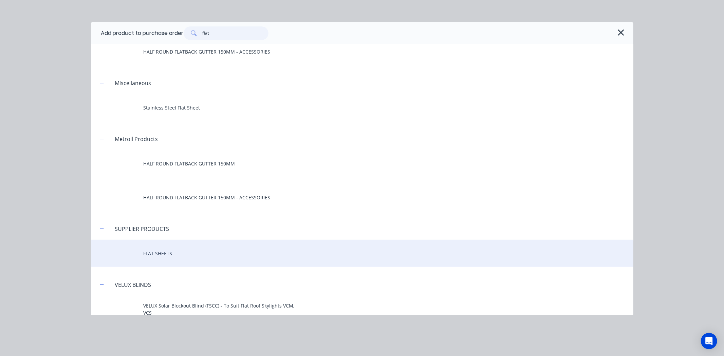
scroll to position [75, 0]
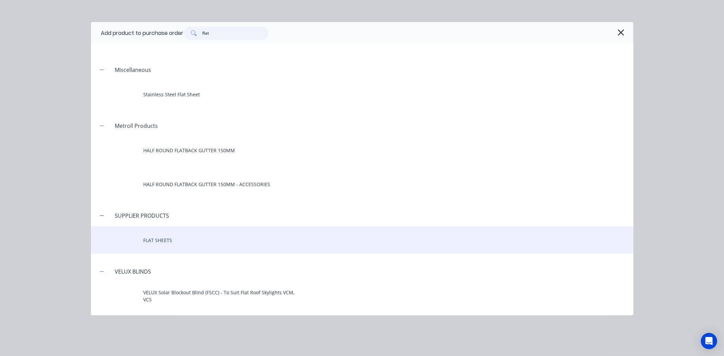
type input "flat"
click at [168, 232] on div "FLAT SHEETS" at bounding box center [362, 240] width 542 height 27
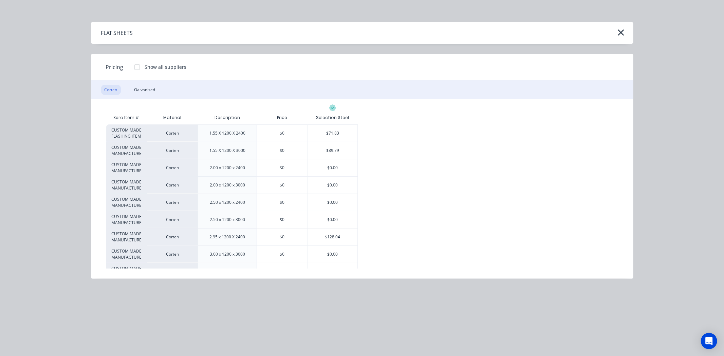
click at [615, 30] on div "FLAT SHEETS" at bounding box center [362, 33] width 542 height 22
click at [619, 33] on icon "button" at bounding box center [620, 33] width 7 height 10
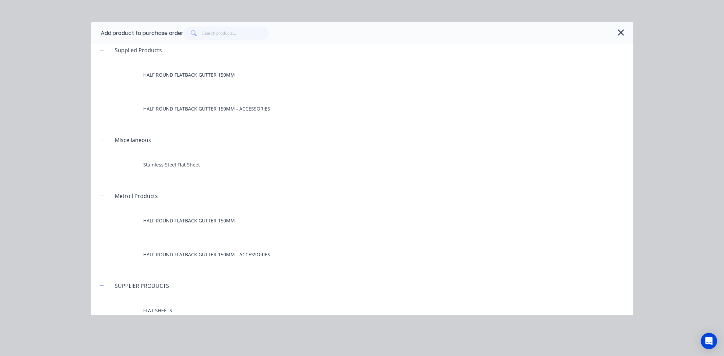
scroll to position [0, 0]
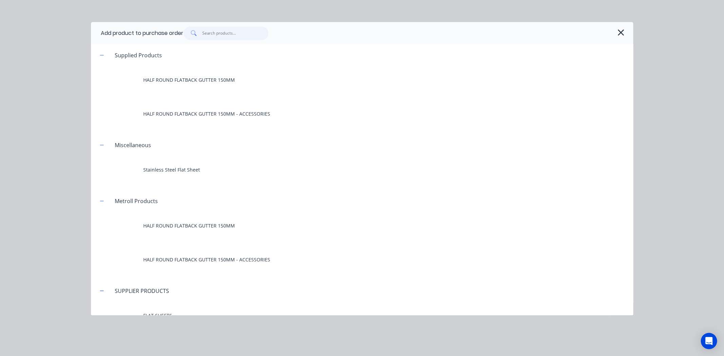
click at [236, 37] on input "text" at bounding box center [235, 33] width 66 height 14
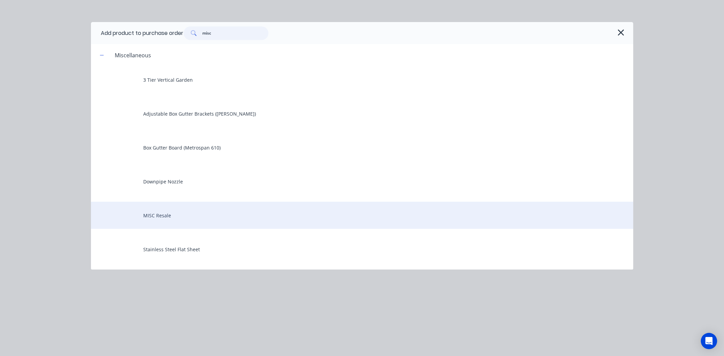
type input "misc"
drag, startPoint x: 217, startPoint y: 213, endPoint x: 213, endPoint y: 213, distance: 4.1
click at [213, 213] on div "MISC Resale" at bounding box center [362, 215] width 542 height 27
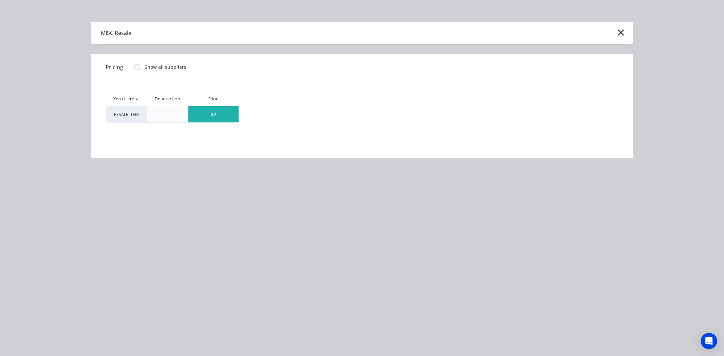
click at [205, 114] on div "$0" at bounding box center [213, 114] width 50 height 16
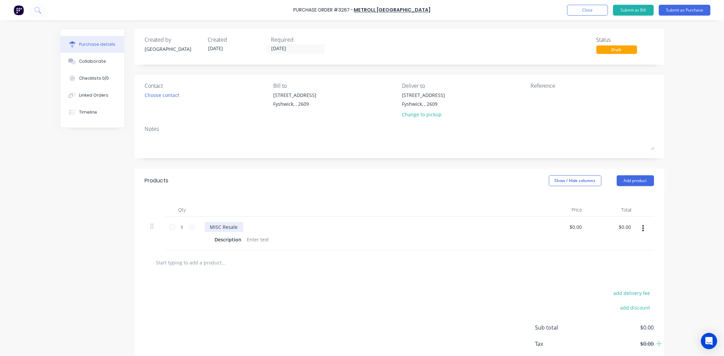
click at [228, 229] on div "MISC Resale" at bounding box center [224, 227] width 39 height 10
drag, startPoint x: 237, startPoint y: 229, endPoint x: 191, endPoint y: 229, distance: 46.2
click at [191, 229] on div "1 1 MISC Resale Description $0.00 $0.00 $0.00 $0.00" at bounding box center [399, 234] width 509 height 34
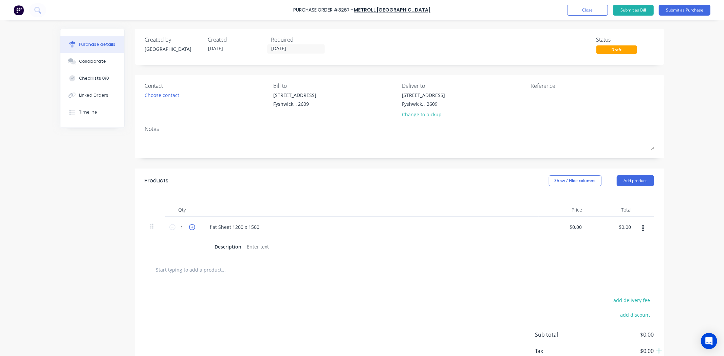
click at [189, 226] on icon at bounding box center [192, 227] width 6 height 6
type input "4"
click at [224, 246] on div "flat Sheet 1200 x 1500 Description" at bounding box center [368, 234] width 339 height 34
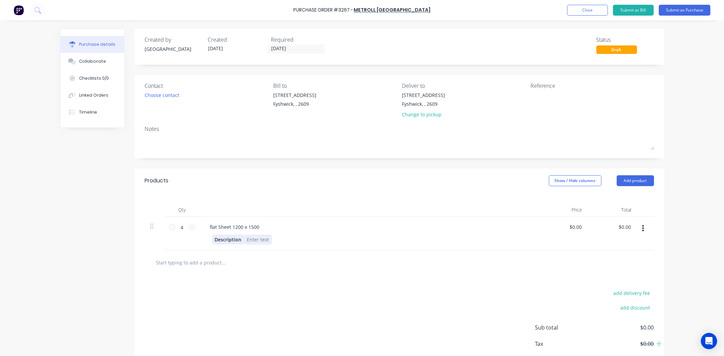
drag, startPoint x: 241, startPoint y: 239, endPoint x: 229, endPoint y: 240, distance: 11.9
click at [229, 240] on div "Description" at bounding box center [367, 240] width 311 height 10
click at [233, 241] on div "Description" at bounding box center [228, 240] width 32 height 10
click at [236, 239] on div "Description" at bounding box center [228, 240] width 32 height 10
click at [240, 240] on div "Description" at bounding box center [228, 240] width 32 height 10
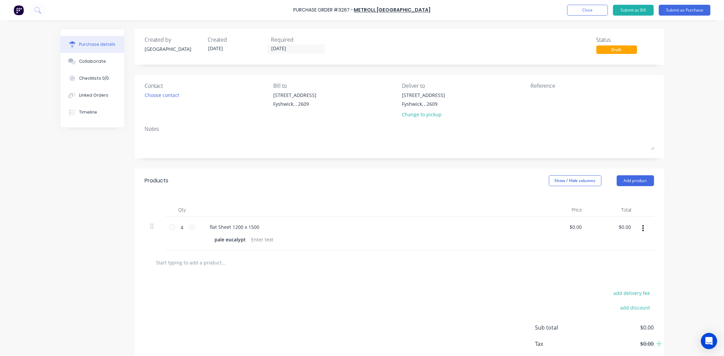
click at [644, 228] on button "button" at bounding box center [643, 228] width 16 height 12
click at [630, 260] on button "Duplicate" at bounding box center [623, 260] width 58 height 14
click at [190, 260] on icon at bounding box center [192, 261] width 6 height 6
type input "2"
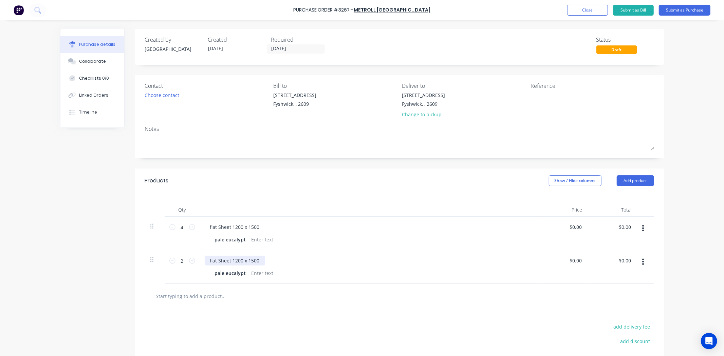
click at [256, 260] on div "flat Sheet 1200 x 1500" at bounding box center [235, 261] width 60 height 10
click at [363, 296] on div at bounding box center [399, 297] width 498 height 14
click at [161, 97] on div "Choose contact" at bounding box center [162, 95] width 35 height 7
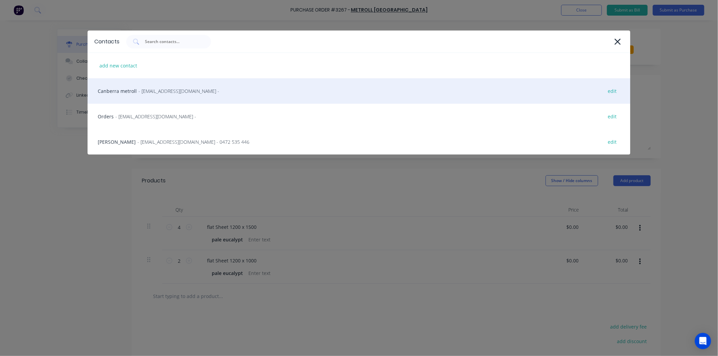
click at [113, 95] on div "Canberra metroll - sales@canberra.metroll.com.au - edit" at bounding box center [359, 90] width 543 height 25
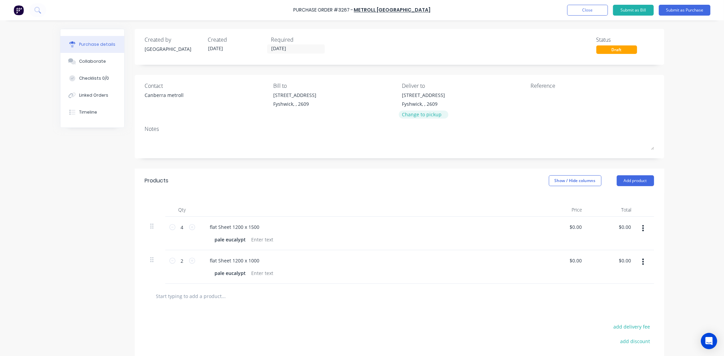
click at [429, 111] on div "Change to pickup" at bounding box center [423, 114] width 43 height 7
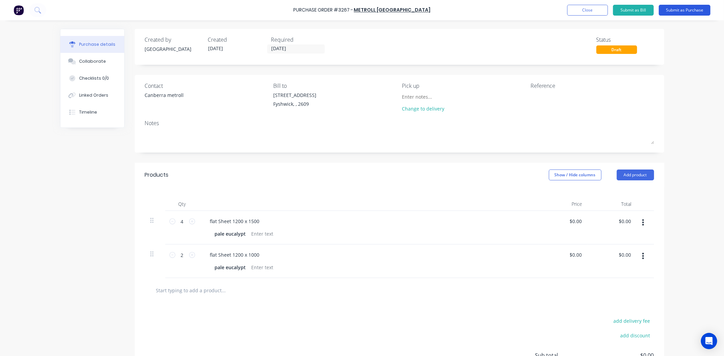
click at [691, 12] on button "Submit as Purchase" at bounding box center [685, 10] width 52 height 11
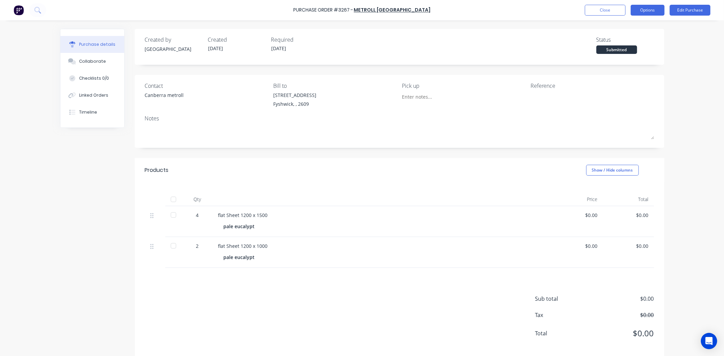
click at [664, 10] on button "Options" at bounding box center [648, 10] width 34 height 11
click at [650, 31] on div "Print / Email" at bounding box center [632, 28] width 52 height 10
click at [640, 59] on div "Without pricing" at bounding box center [632, 55] width 52 height 10
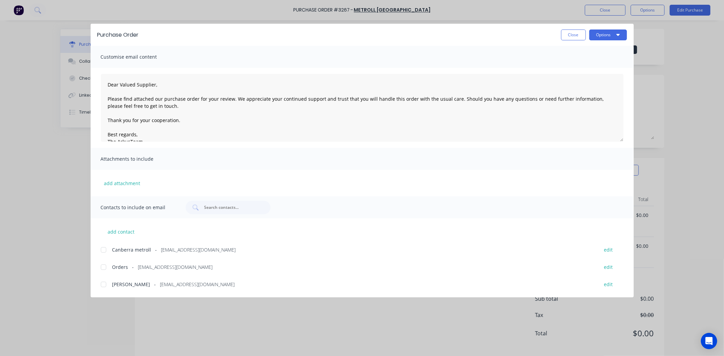
click at [99, 247] on div at bounding box center [104, 250] width 14 height 14
click at [614, 42] on div "Purchase Order Close Options" at bounding box center [362, 35] width 543 height 22
click at [616, 35] on icon "button" at bounding box center [617, 34] width 3 height 5
click at [599, 76] on div "Email" at bounding box center [595, 79] width 52 height 10
click at [578, 32] on button "Close" at bounding box center [573, 35] width 25 height 11
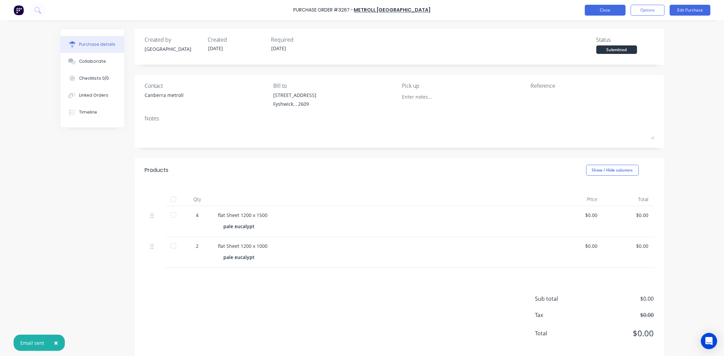
click at [592, 6] on button "Close" at bounding box center [605, 10] width 41 height 11
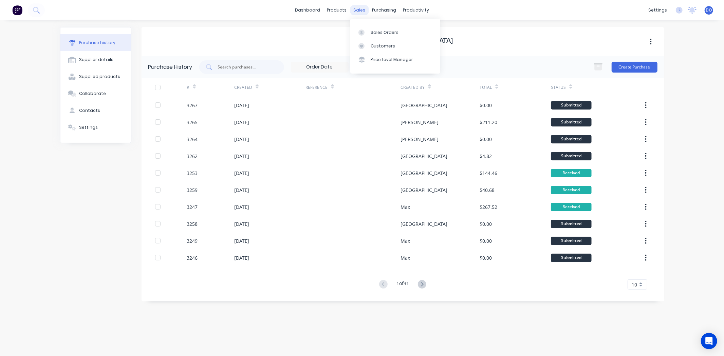
click at [357, 11] on div "sales" at bounding box center [359, 10] width 19 height 10
click at [369, 34] on link "Sales Orders" at bounding box center [395, 32] width 90 height 14
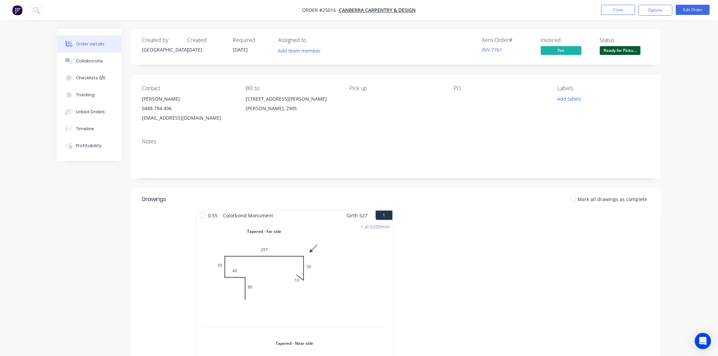
click at [620, 15] on li "Close" at bounding box center [618, 10] width 34 height 11
click at [619, 9] on button "Close" at bounding box center [618, 10] width 34 height 10
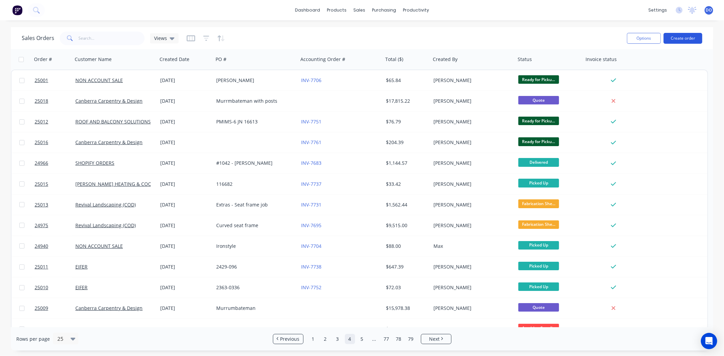
click at [686, 34] on button "Create order" at bounding box center [683, 38] width 39 height 11
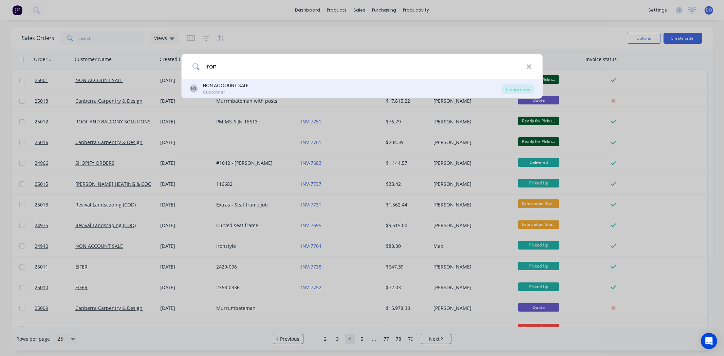
type input "iron"
click at [212, 84] on div "NON ACCOUNT SALE" at bounding box center [225, 85] width 45 height 7
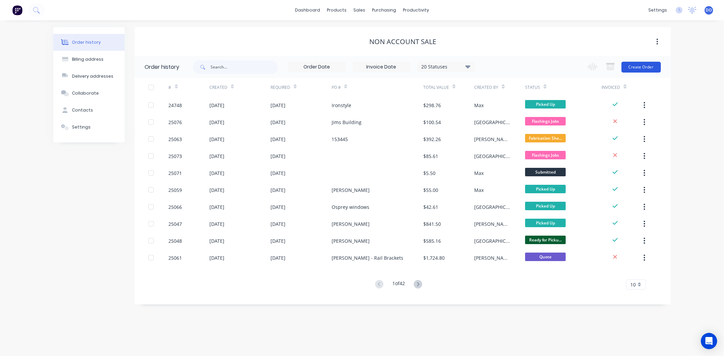
click at [627, 67] on button "Create Order" at bounding box center [640, 67] width 39 height 11
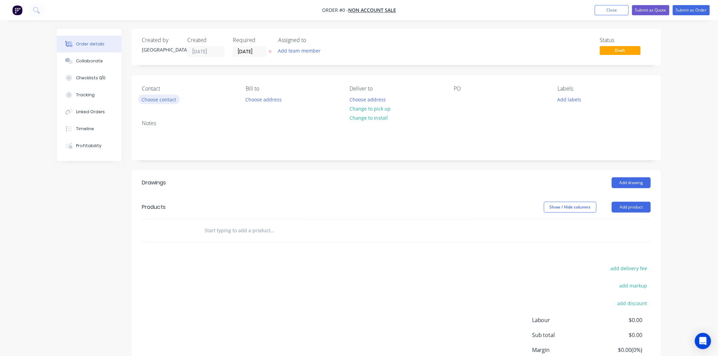
click at [172, 96] on button "Choose contact" at bounding box center [159, 99] width 42 height 9
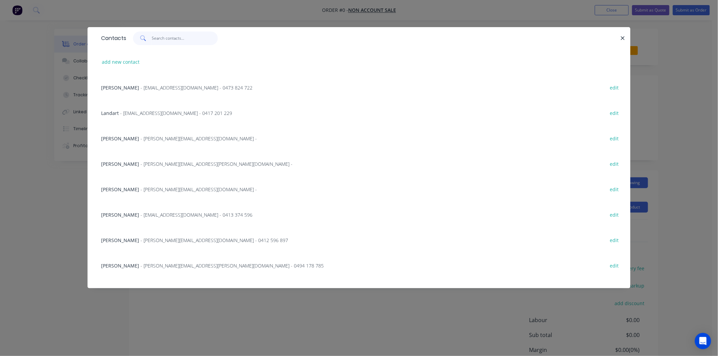
click at [168, 44] on input "text" at bounding box center [185, 39] width 66 height 14
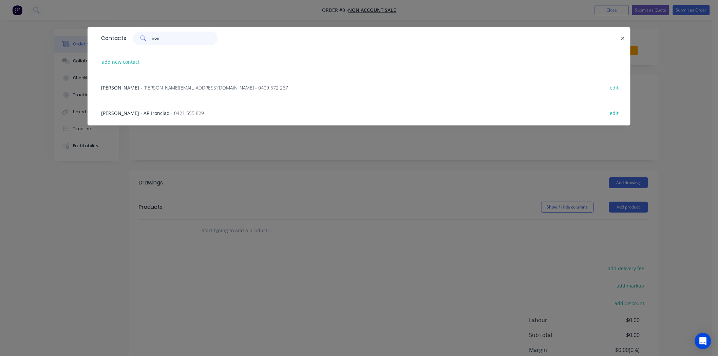
type input "iron"
click at [163, 86] on span "- simon@iron-style.com.au - 0409 572 267" at bounding box center [215, 88] width 148 height 6
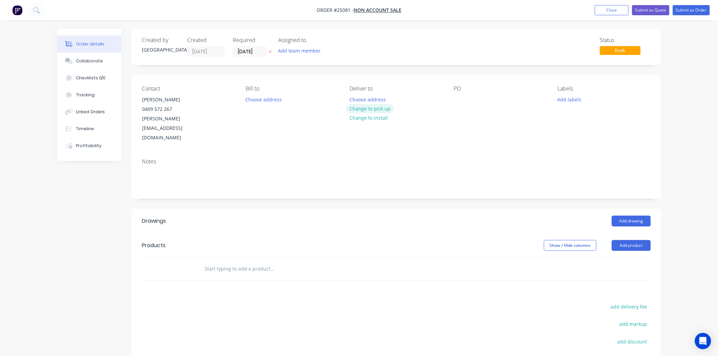
click at [374, 109] on button "Change to pick up" at bounding box center [370, 108] width 48 height 9
click at [459, 95] on div at bounding box center [459, 100] width 11 height 10
click at [632, 240] on button "Add product" at bounding box center [631, 245] width 39 height 11
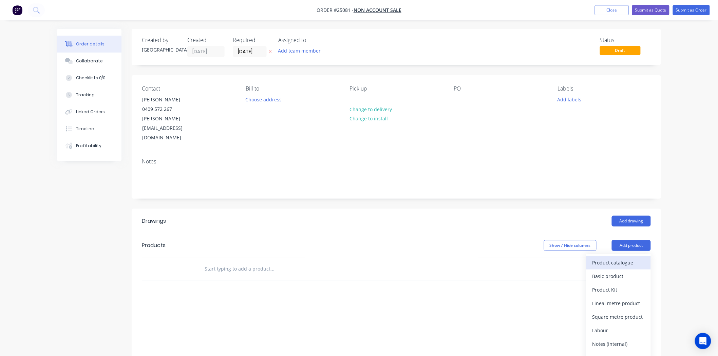
click at [625, 256] on button "Product catalogue" at bounding box center [619, 263] width 64 height 14
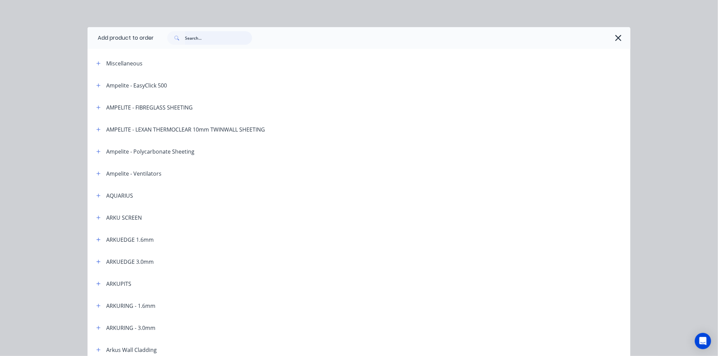
click at [205, 33] on input "text" at bounding box center [218, 38] width 67 height 14
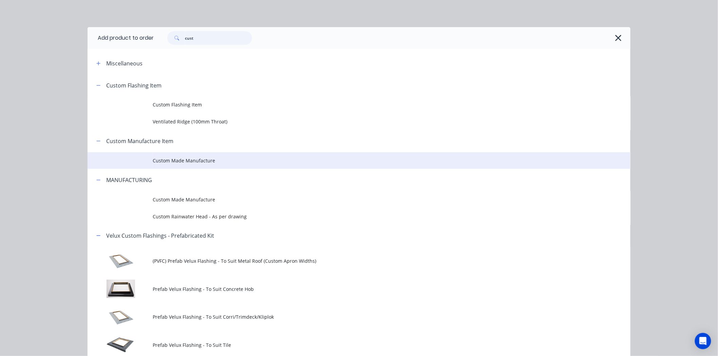
type input "cust"
click at [221, 160] on span "Custom Made Manufacture" at bounding box center [344, 160] width 382 height 7
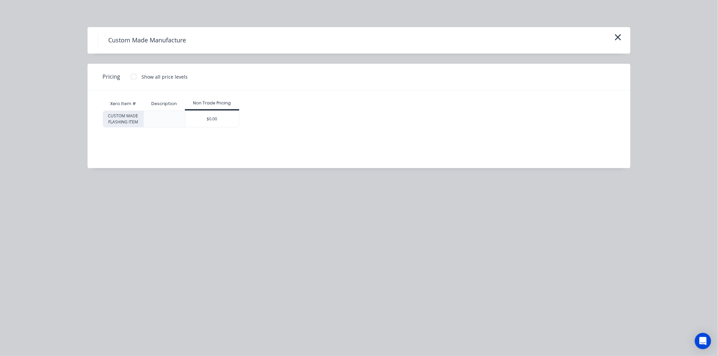
click at [209, 100] on div "Non Trade Pricing" at bounding box center [212, 103] width 55 height 6
click at [212, 114] on div "$0.00" at bounding box center [212, 119] width 54 height 16
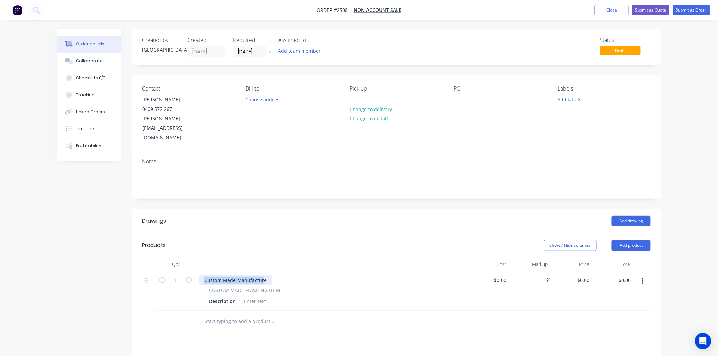
drag, startPoint x: 264, startPoint y: 261, endPoint x: 199, endPoint y: 265, distance: 65.6
click at [199, 276] on div "Custom Made Manufacture" at bounding box center [332, 281] width 266 height 10
click at [375, 272] on div "Safe Tray 1120 x 1400 - 30mm edge with crushfold CUSTOM MADE FLASHING ITEM Desc…" at bounding box center [332, 291] width 272 height 39
click at [236, 297] on div "Description" at bounding box center [222, 302] width 32 height 10
click at [426, 287] on div "CUSTOM MADE FLASHING ITEM .55 Gal" at bounding box center [332, 297] width 266 height 20
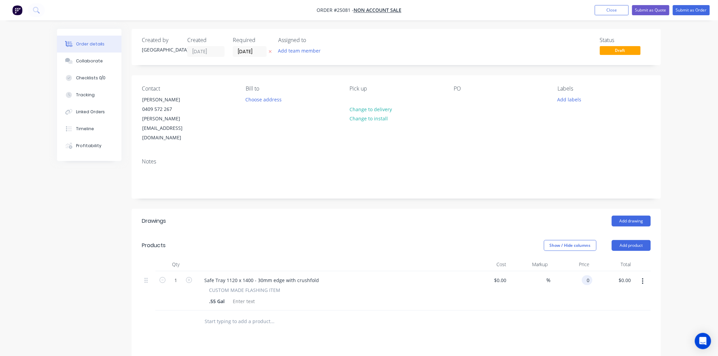
click at [584, 272] on div "0 0" at bounding box center [572, 291] width 42 height 39
type input "$85.40"
click at [484, 234] on header "Products Show / Hide columns Add product" at bounding box center [396, 246] width 529 height 24
click at [459, 104] on div at bounding box center [459, 100] width 11 height 10
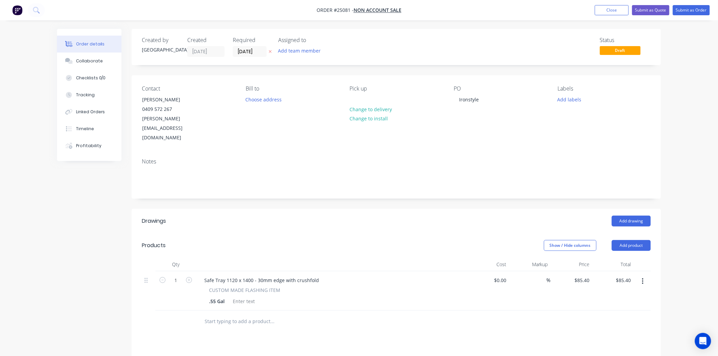
click at [480, 131] on div "Contact Simon 0409 572 267 simon@iron-style.com.au Bill to Choose address Pick …" at bounding box center [396, 114] width 529 height 78
click at [568, 93] on div "Labels Add labels" at bounding box center [604, 114] width 93 height 57
click at [568, 100] on button "Add labels" at bounding box center [569, 99] width 31 height 9
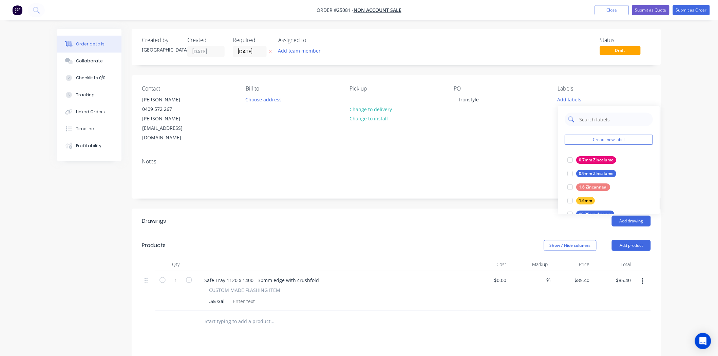
click at [611, 119] on input "text" at bounding box center [614, 120] width 71 height 14
type input "pick"
click at [596, 159] on div "pick up [DATE]" at bounding box center [592, 159] width 33 height 7
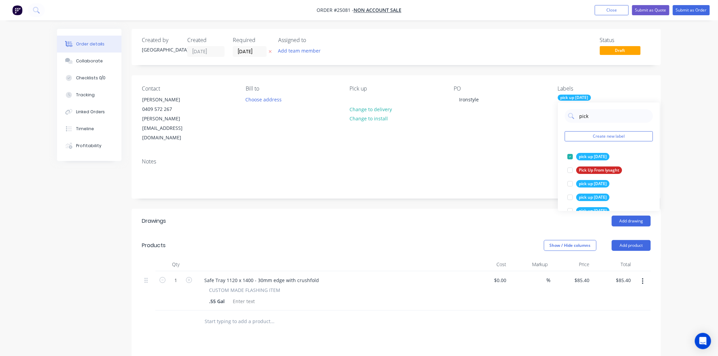
click at [447, 133] on div "Contact Simon 0409 572 267 simon@iron-style.com.au Bill to Choose address Pick …" at bounding box center [396, 114] width 529 height 78
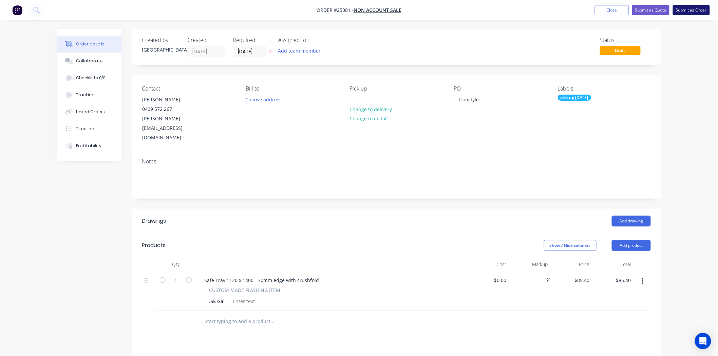
click at [686, 11] on button "Submit as Order" at bounding box center [691, 10] width 37 height 10
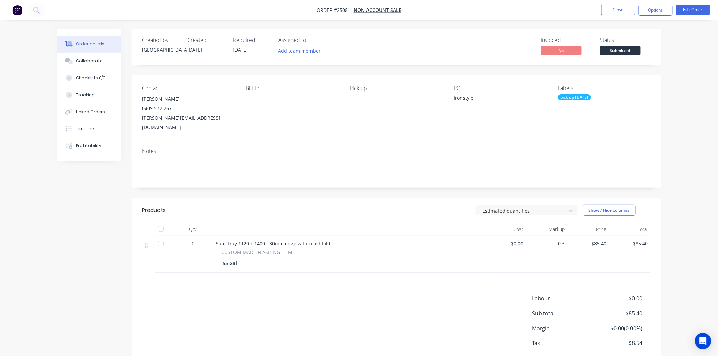
click at [626, 43] on div "Submitted" at bounding box center [620, 39] width 25 height 9
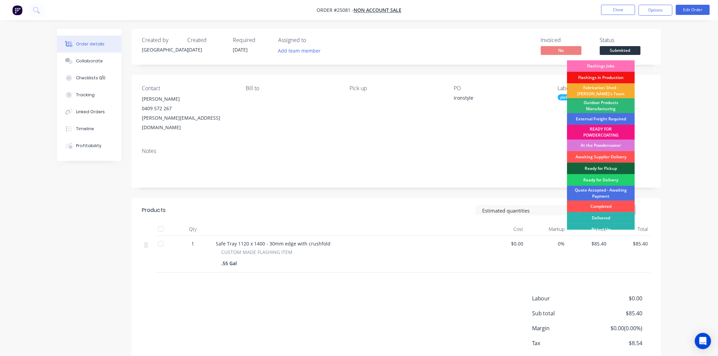
click at [603, 90] on div "Fabrication Shed - [PERSON_NAME]'s Team" at bounding box center [601, 90] width 68 height 15
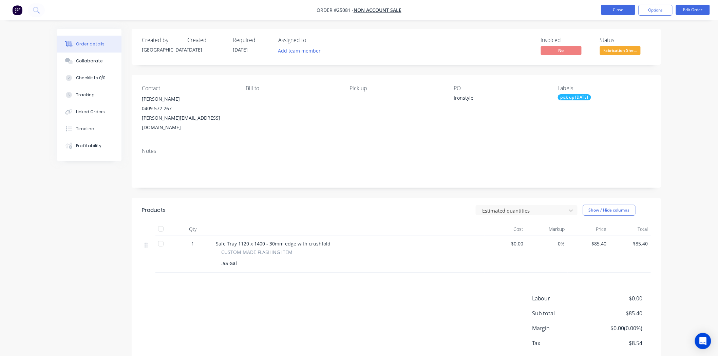
click at [615, 13] on button "Close" at bounding box center [618, 10] width 34 height 10
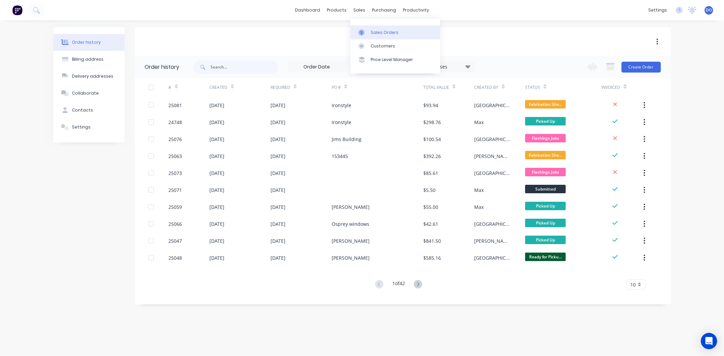
click at [367, 31] on div at bounding box center [363, 33] width 10 height 6
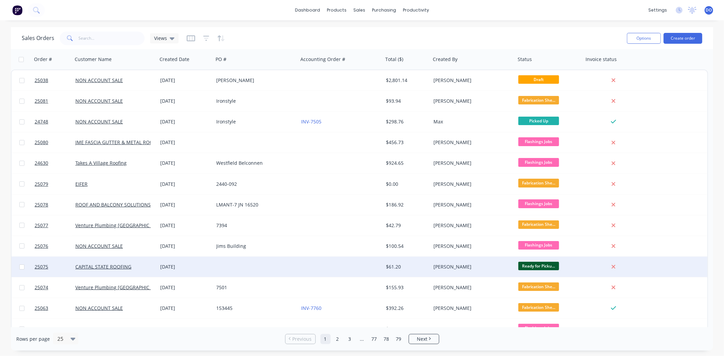
click at [133, 274] on div "CAPITAL STATE ROOFING" at bounding box center [115, 267] width 85 height 20
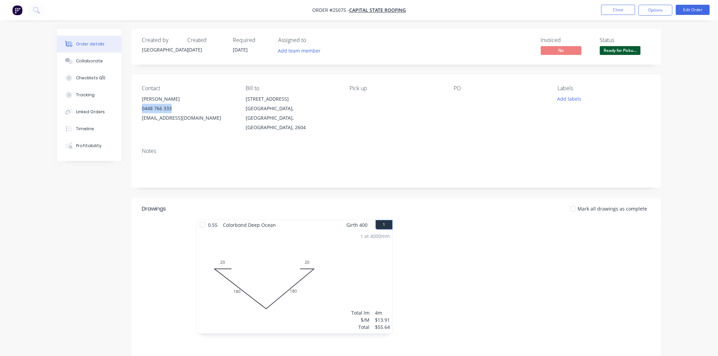
drag, startPoint x: 174, startPoint y: 110, endPoint x: 133, endPoint y: 112, distance: 40.4
click at [133, 112] on div "Contact James 0448 766 333 capitalstateroofing@outlook.com.au Bill to 2/55 Went…" at bounding box center [396, 109] width 529 height 68
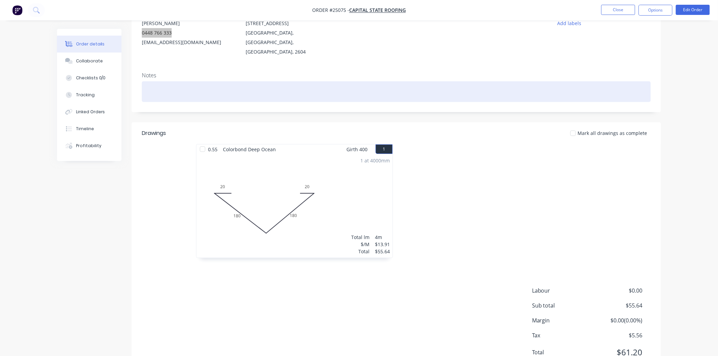
scroll to position [58, 0]
